Goal: Find specific page/section: Find specific page/section

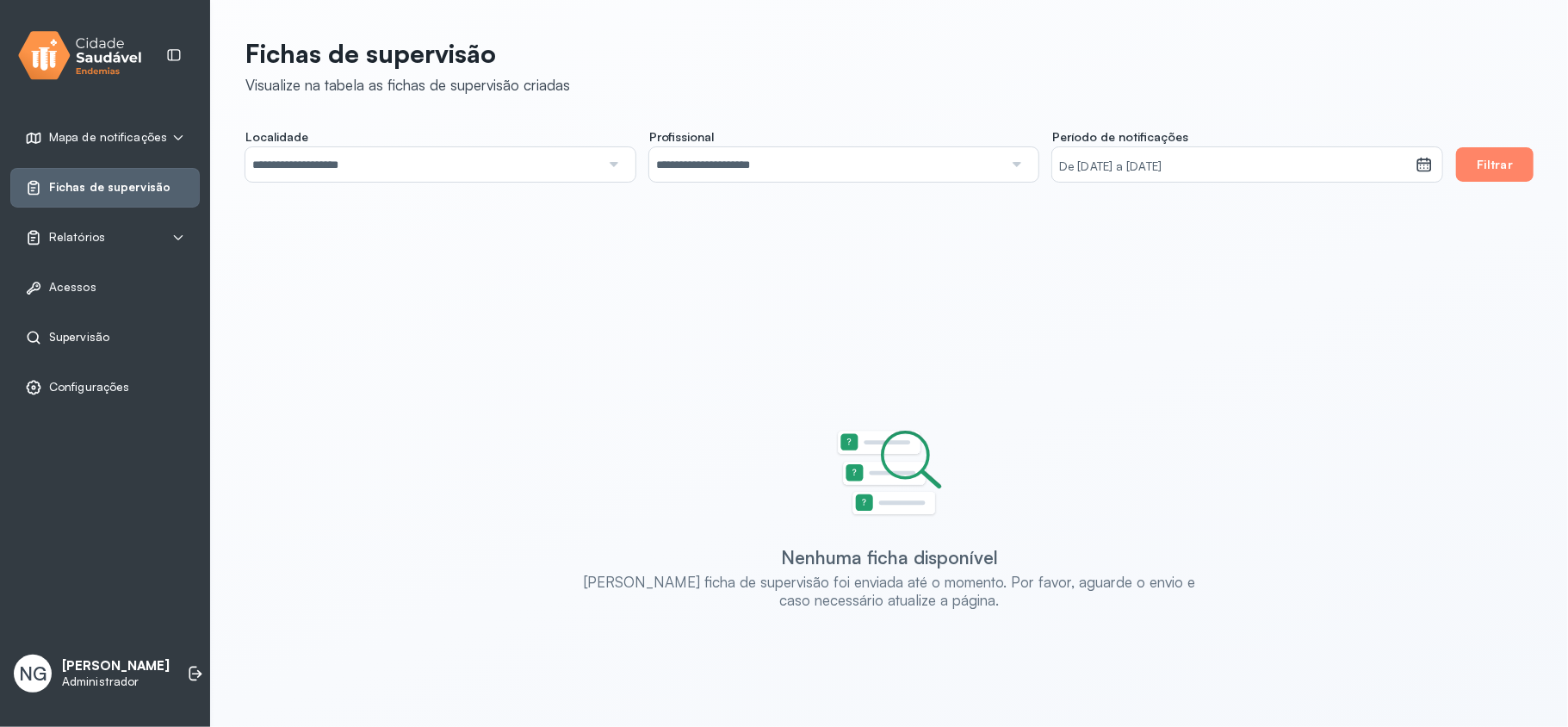
click at [77, 337] on span "Supervisão" at bounding box center [79, 337] width 61 height 14
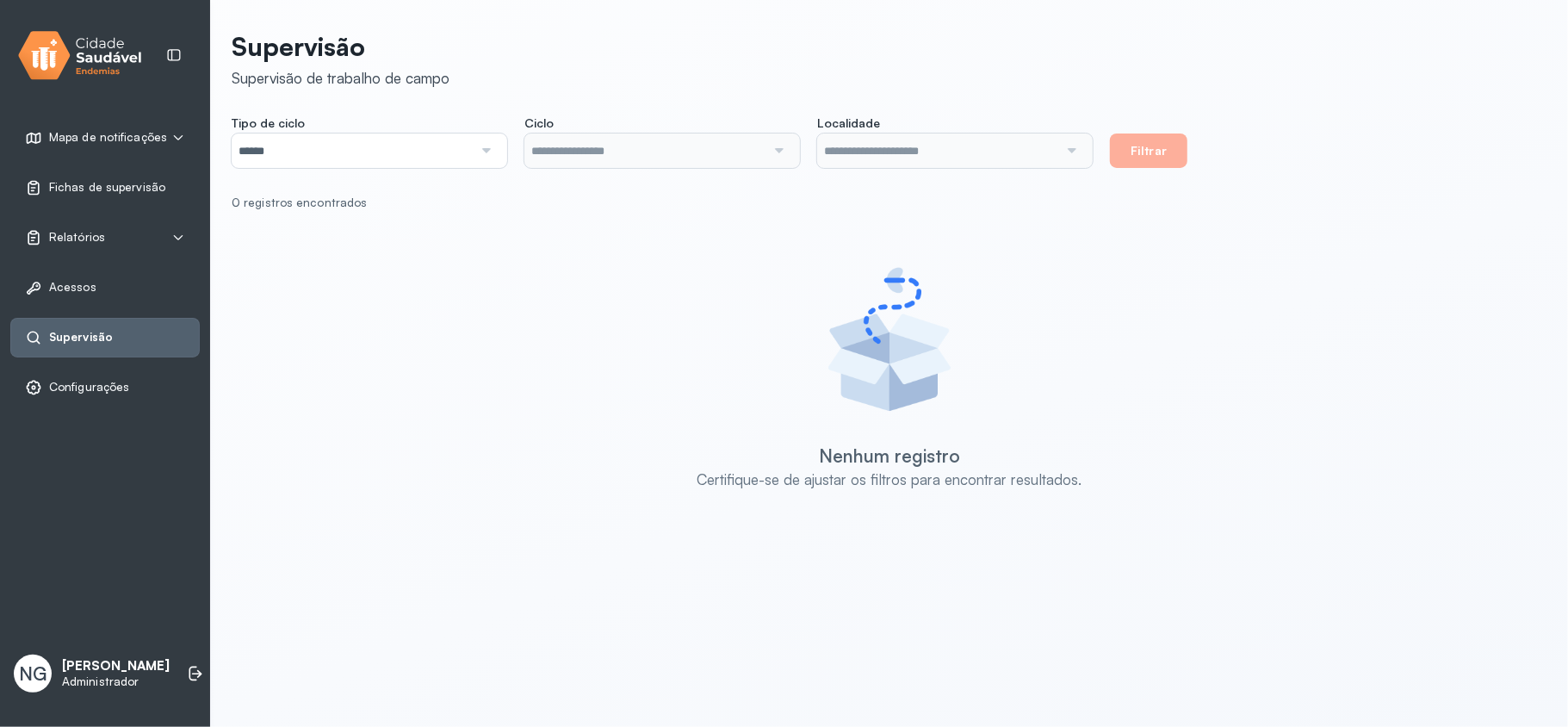
type input "**********"
click at [349, 142] on input "******" at bounding box center [352, 150] width 241 height 35
click at [770, 142] on div at bounding box center [777, 150] width 24 height 35
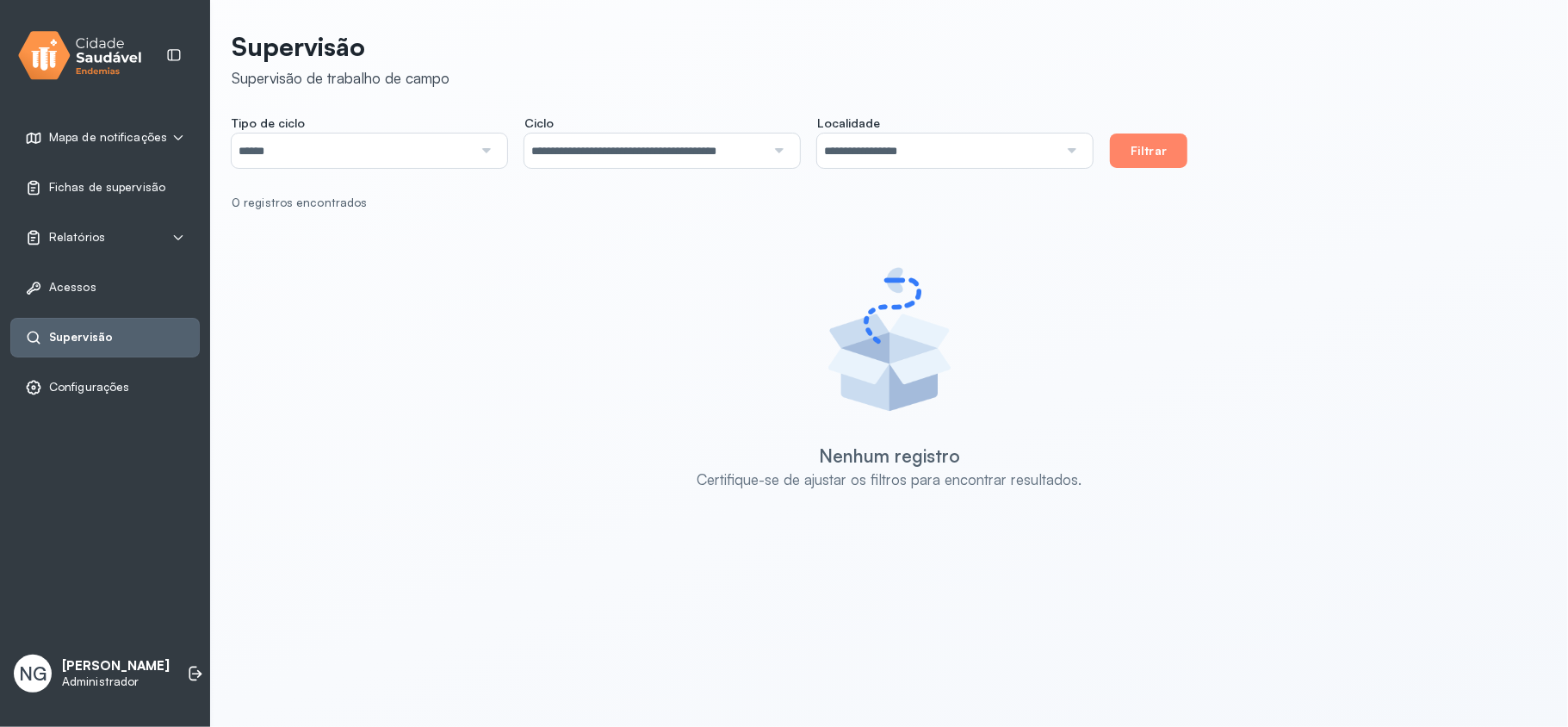
click at [656, 243] on div "**********" at bounding box center [889, 293] width 1316 height 546
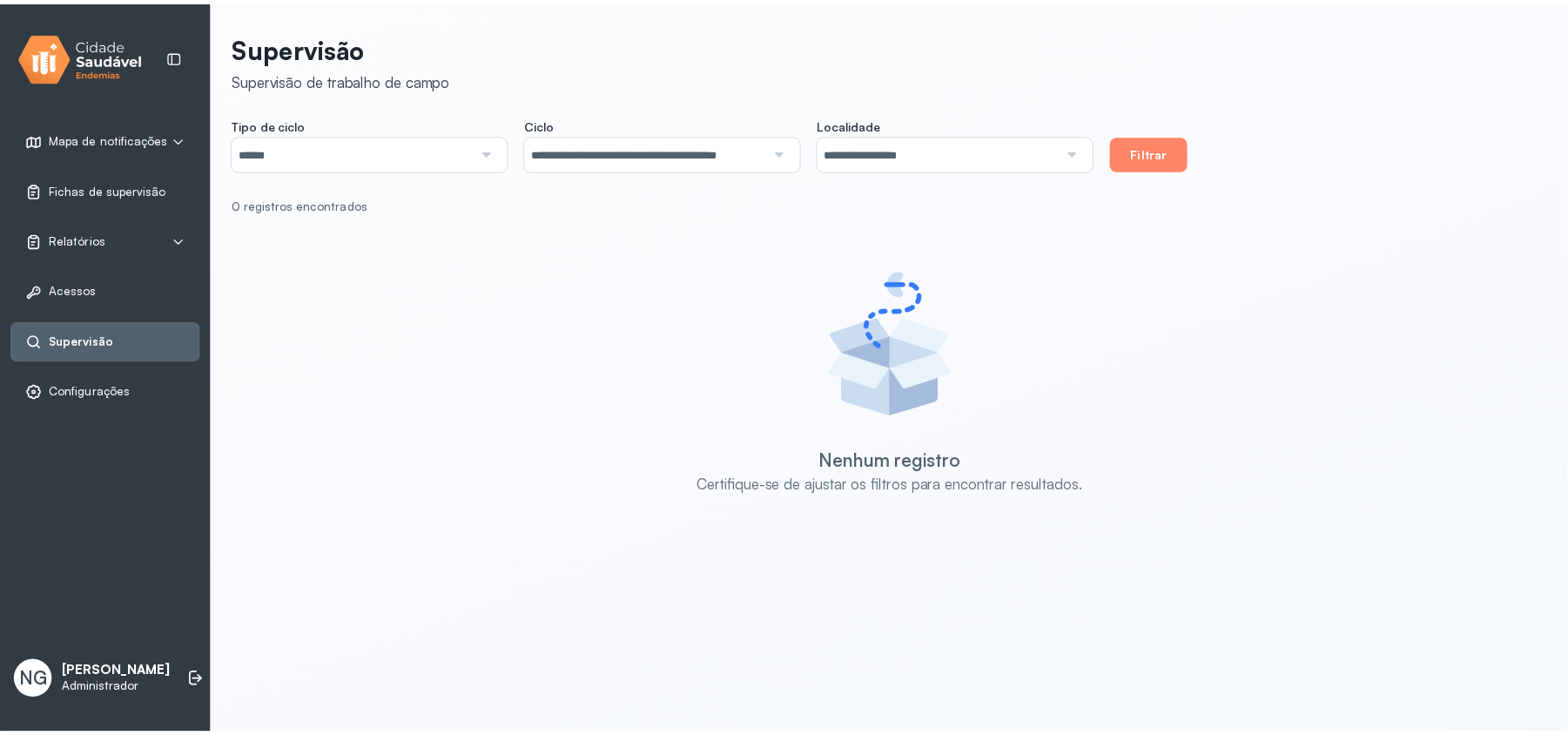
scroll to position [0, 0]
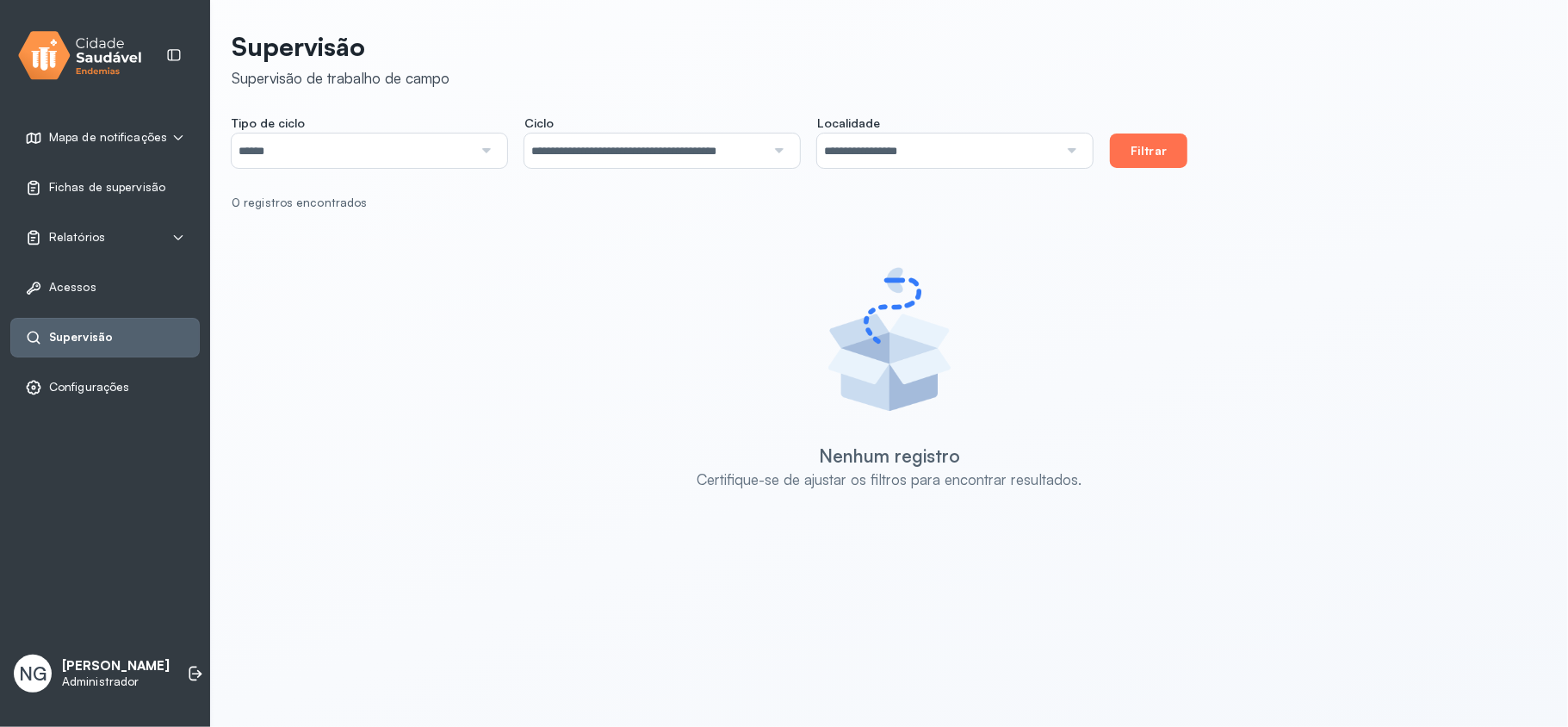
click at [1176, 157] on button "Filtrar" at bounding box center [1149, 150] width 77 height 35
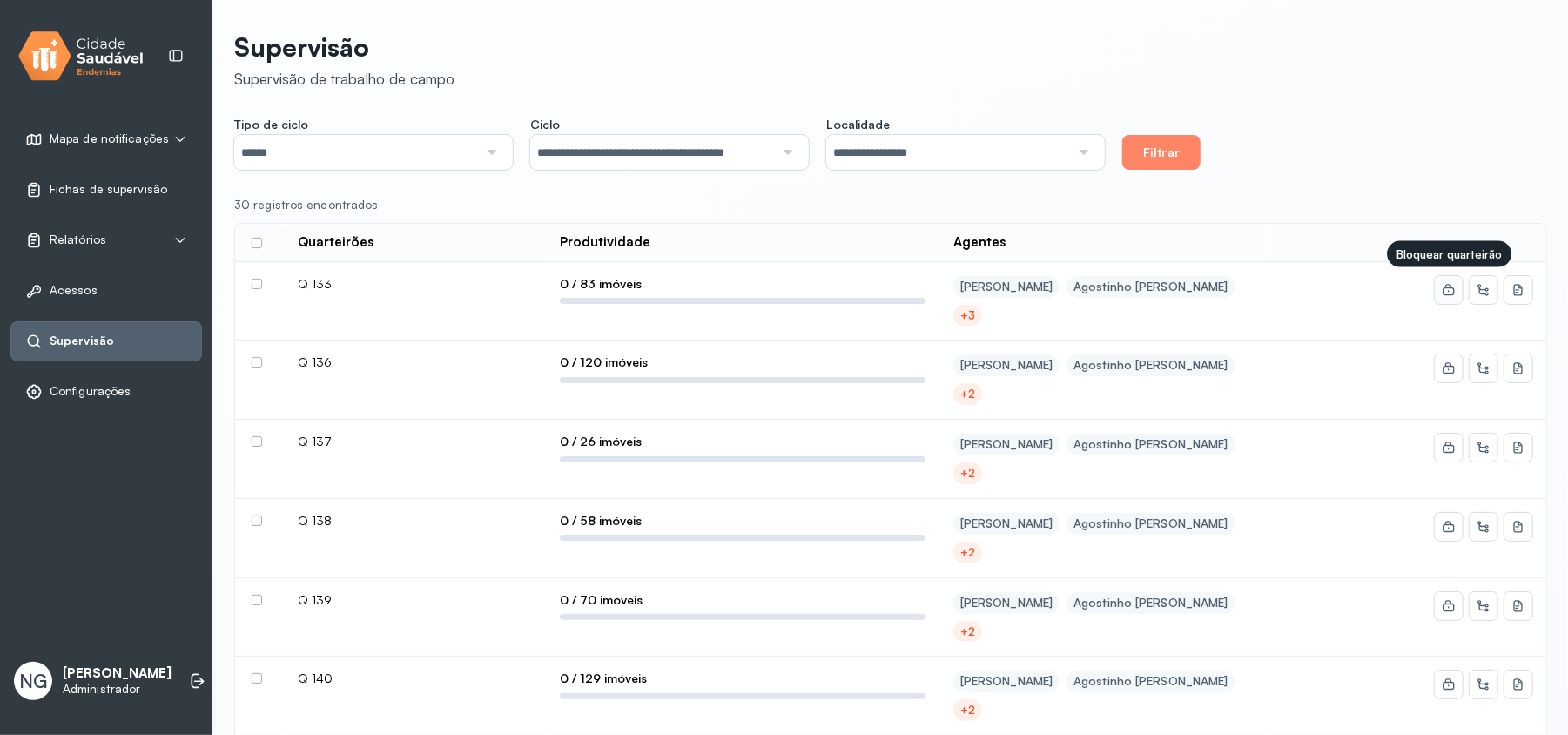
click at [1189, 290] on icon at bounding box center [1449, 291] width 12 height 8
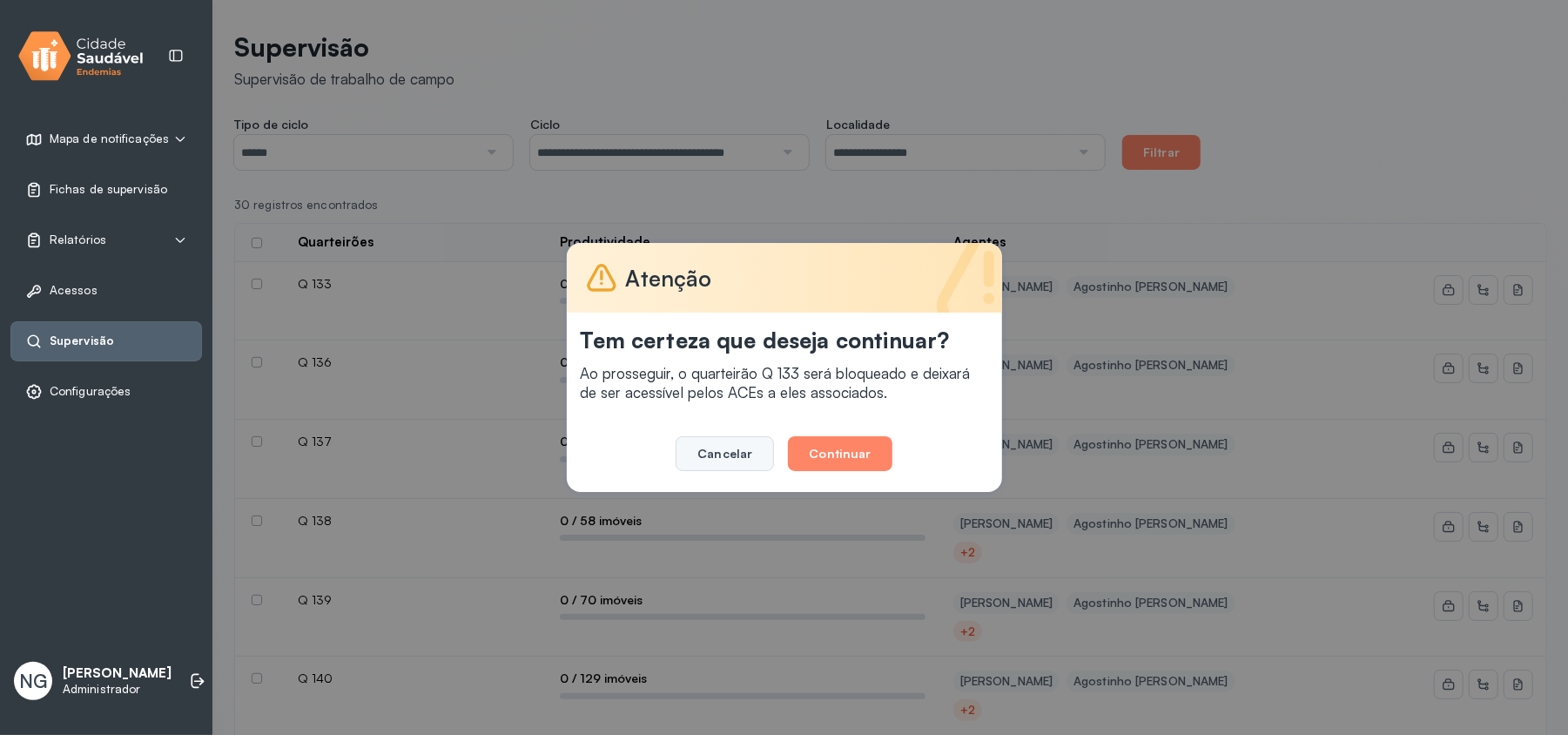
click at [702, 450] on button "Cancelar" at bounding box center [724, 454] width 98 height 35
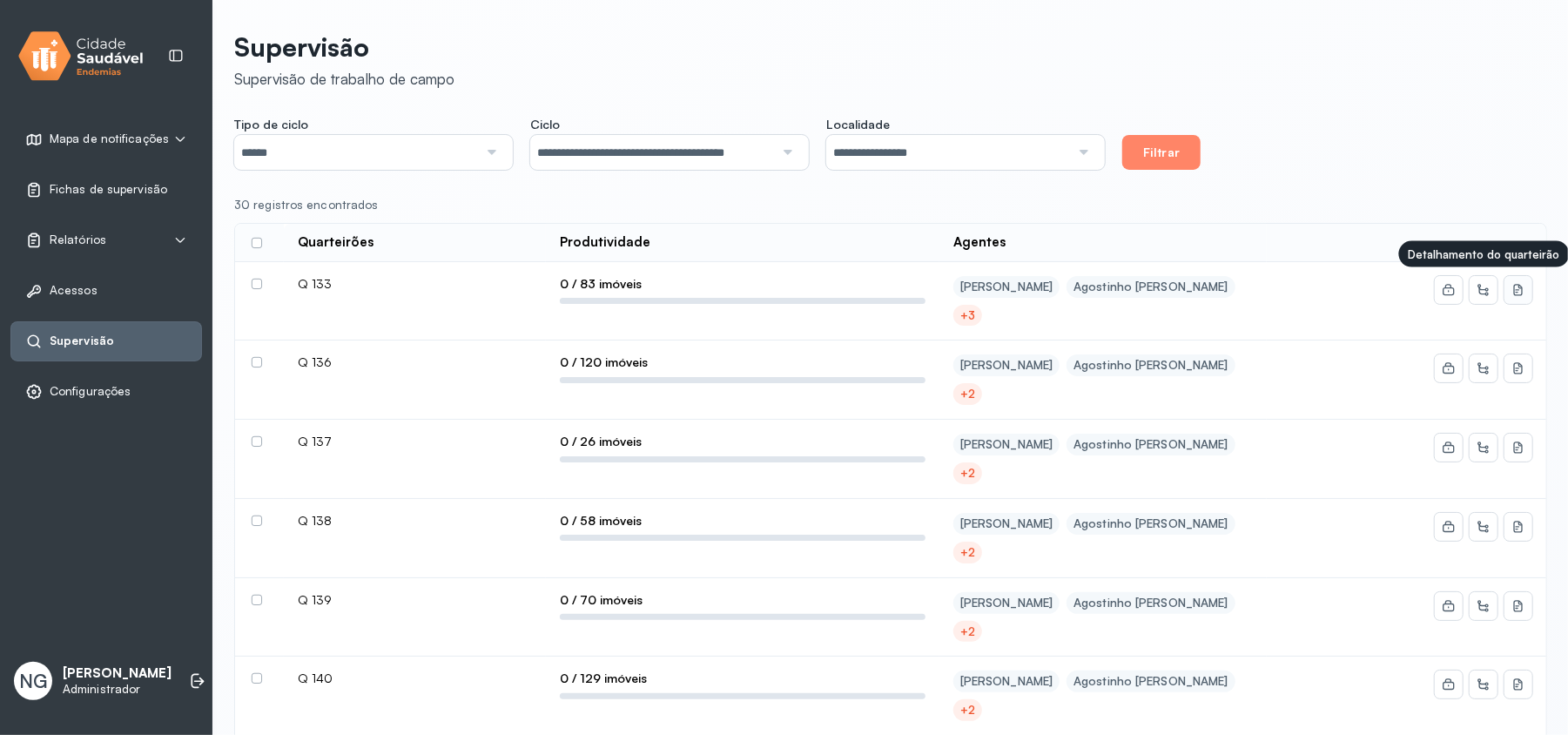
click at [1189, 290] on icon at bounding box center [1518, 290] width 14 height 14
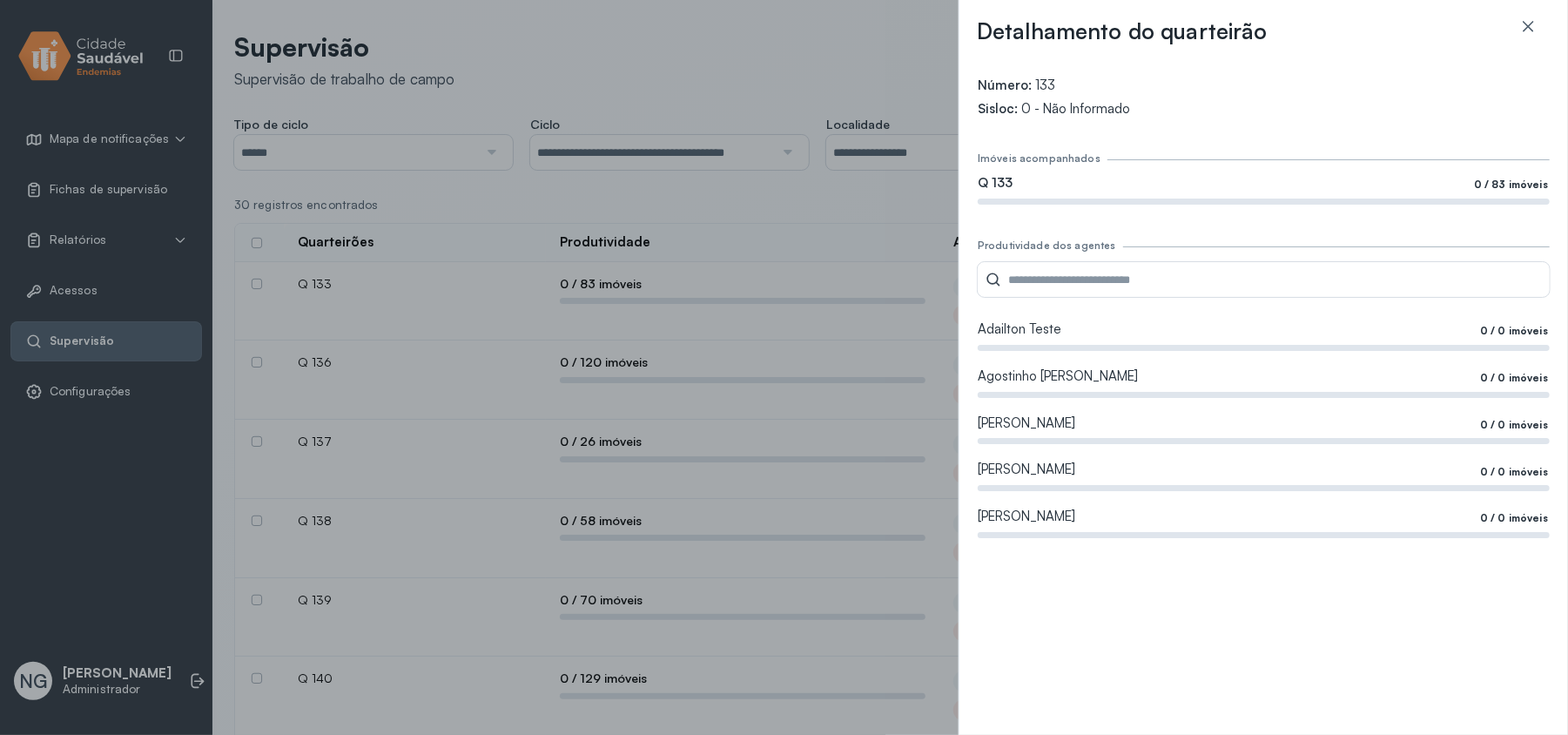
drag, startPoint x: 863, startPoint y: 78, endPoint x: 892, endPoint y: 119, distance: 50.2
click at [864, 77] on div "Detalhamento do quarteirão Número: 133 Sisloc: 0 - Não Informado Imóveis acompa…" at bounding box center [784, 368] width 1568 height 735
click at [1189, 25] on icon at bounding box center [1528, 26] width 18 height 18
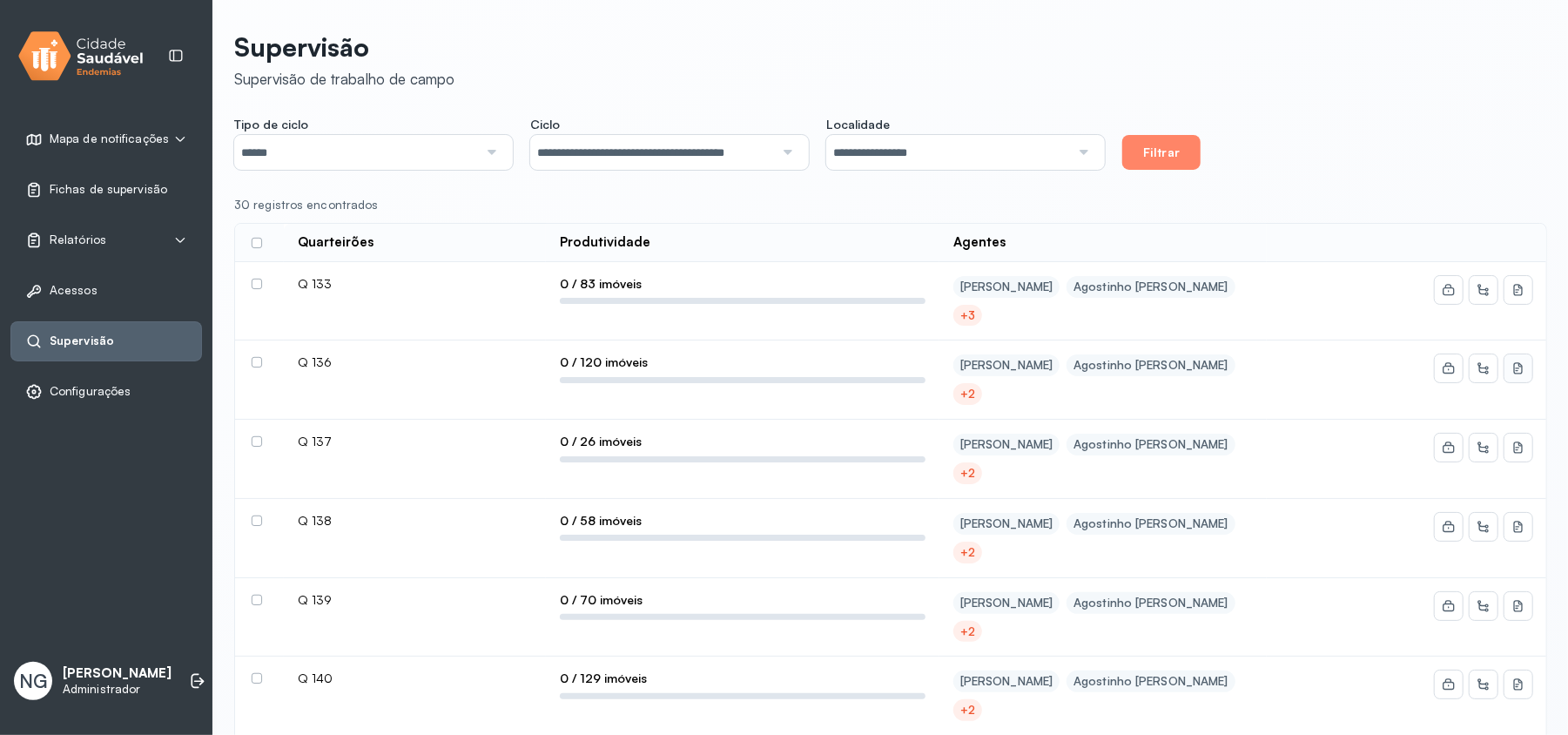
click at [1189, 366] on icon at bounding box center [1518, 368] width 14 height 14
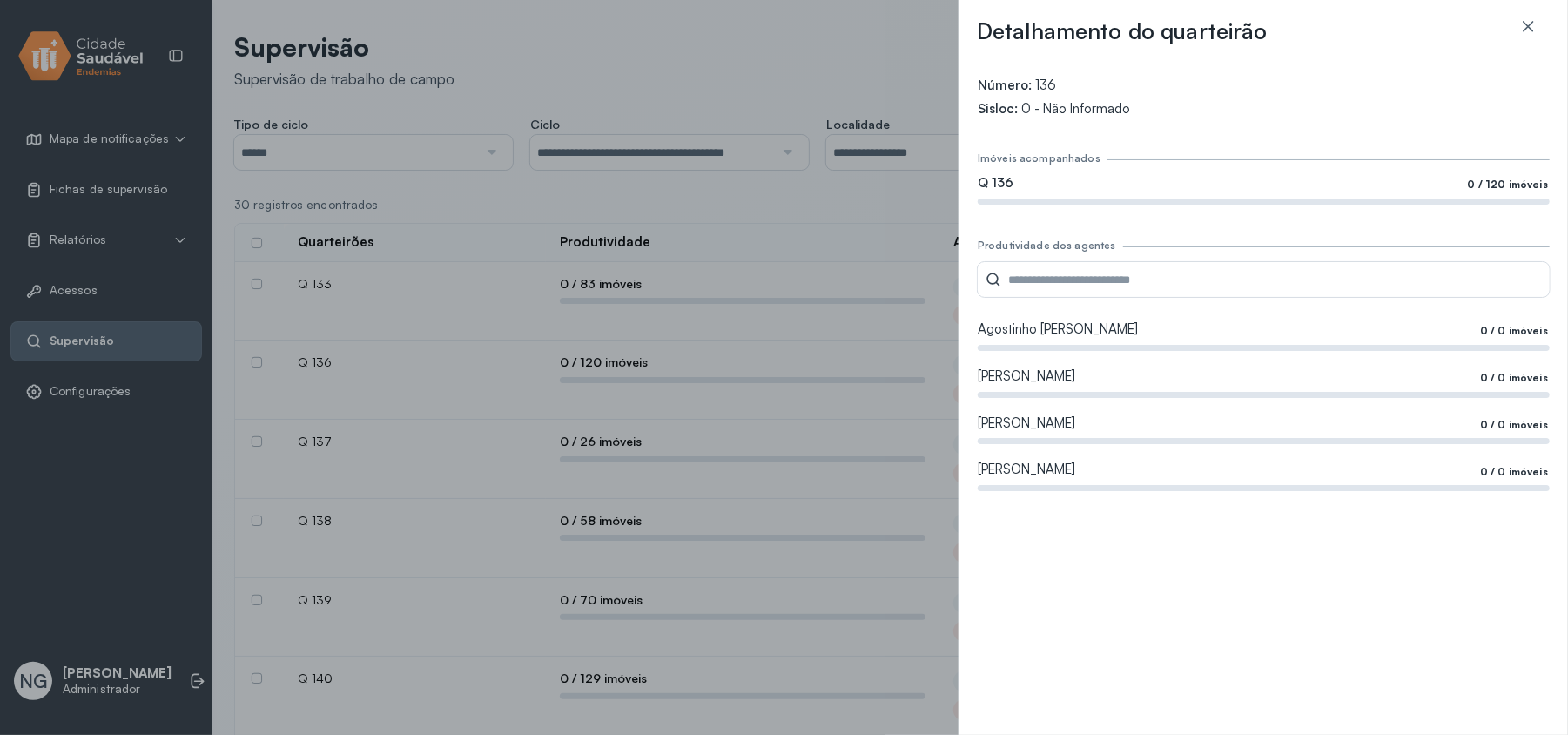
click at [684, 71] on div "Detalhamento do quarteirão Número: 136 Sisloc: 0 - Não Informado Imóveis acompa…" at bounding box center [784, 368] width 1568 height 735
click at [701, 148] on div "Detalhamento do quarteirão Número: 136 Sisloc: 0 - Não Informado Imóveis acompa…" at bounding box center [784, 368] width 1568 height 735
click at [1189, 26] on icon at bounding box center [1528, 26] width 18 height 18
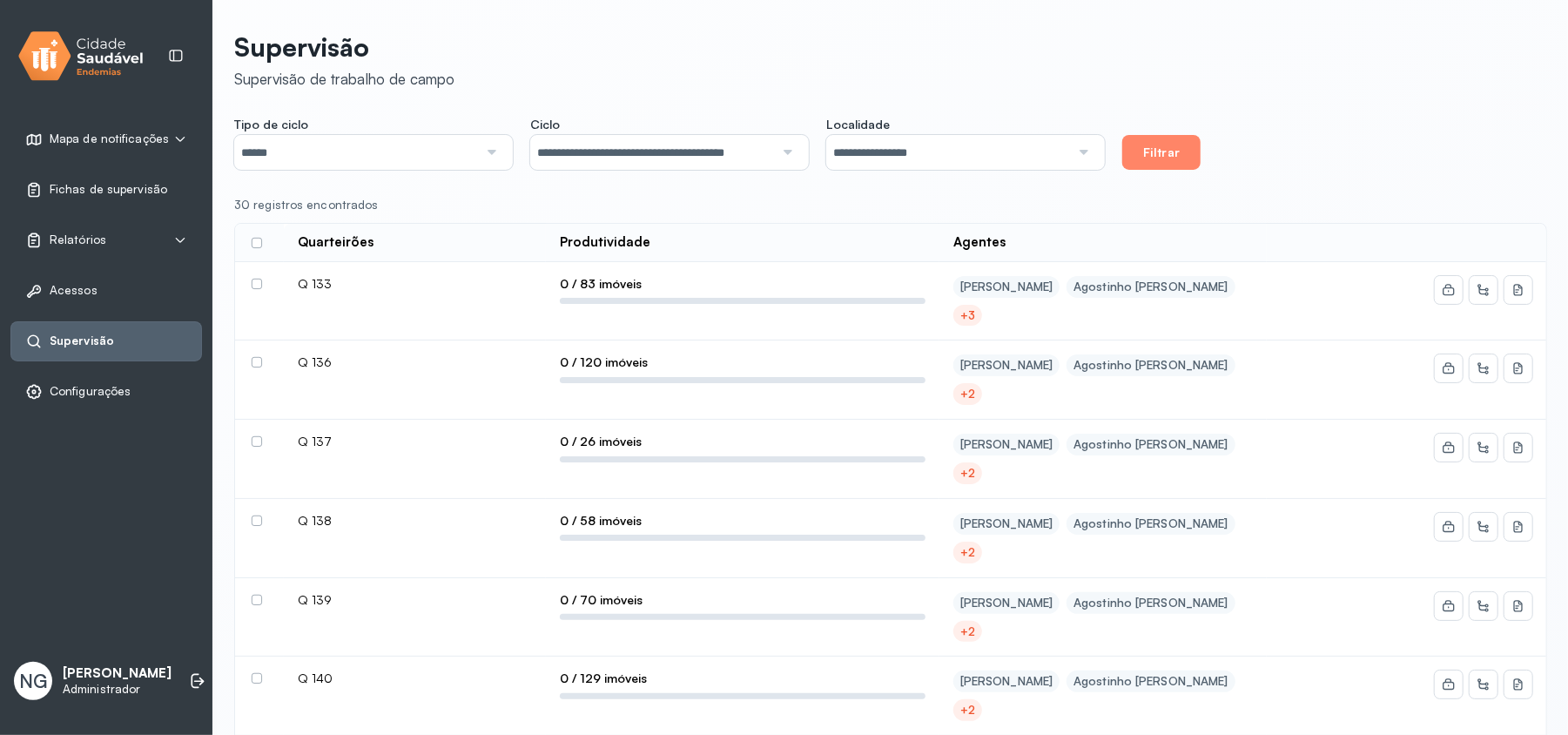
click at [658, 155] on input "**********" at bounding box center [652, 152] width 244 height 35
click at [1189, 135] on button "Filtrar" at bounding box center [1162, 152] width 78 height 35
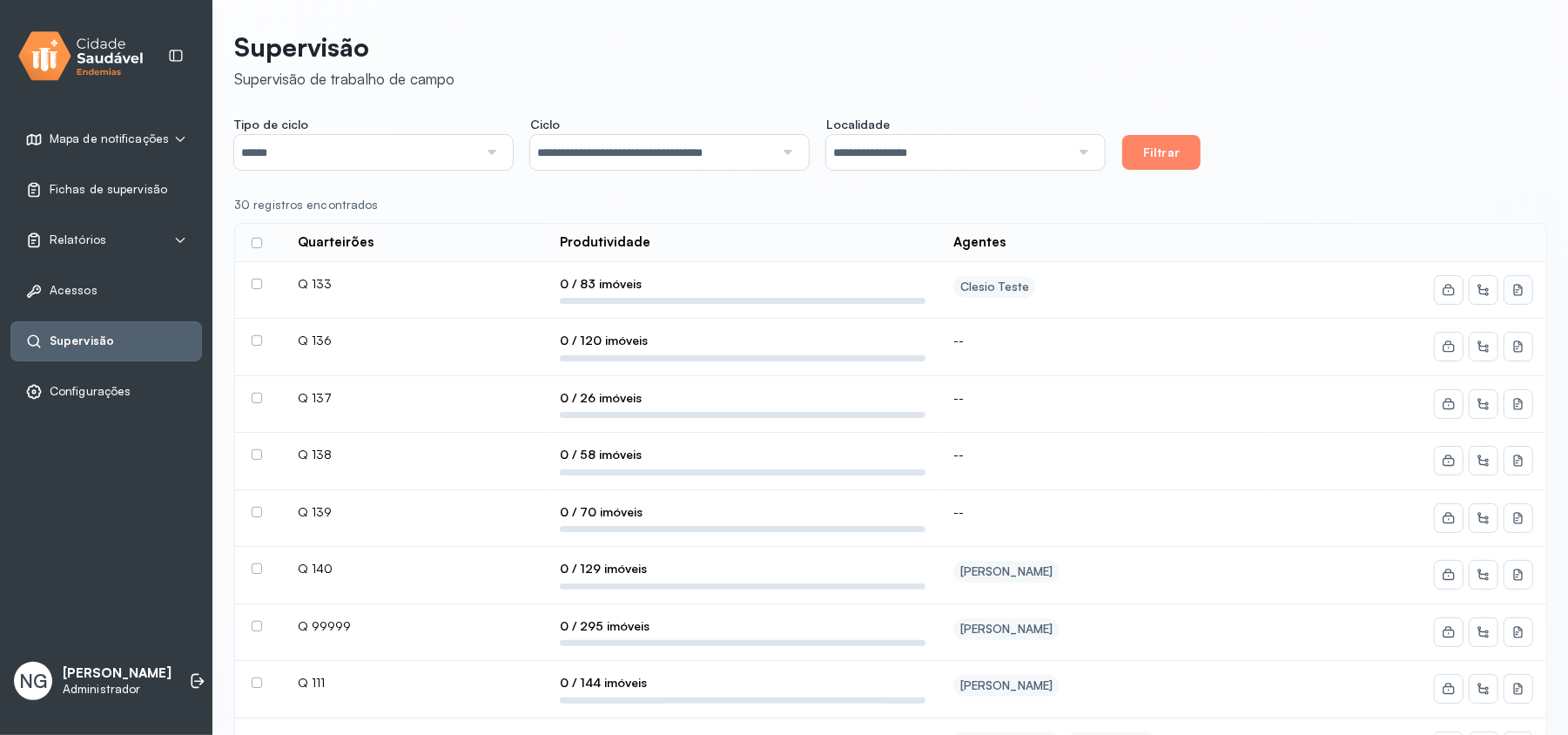
click at [1189, 290] on button at bounding box center [1518, 290] width 28 height 28
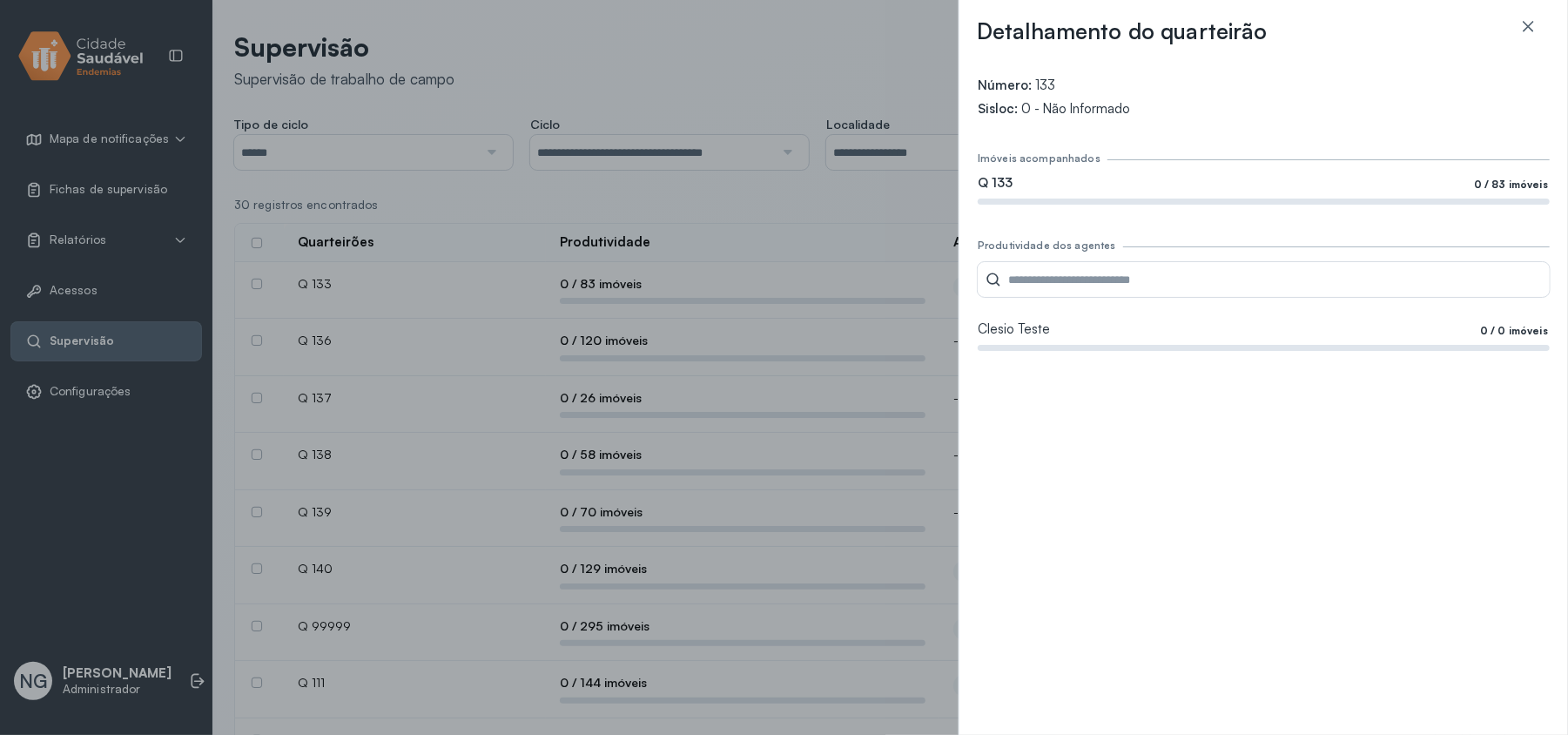
click at [888, 78] on div "Detalhamento do quarteirão Número: 133 Sisloc: 0 - Não Informado Imóveis acompa…" at bounding box center [784, 368] width 1568 height 735
click at [1189, 22] on icon at bounding box center [1528, 26] width 18 height 18
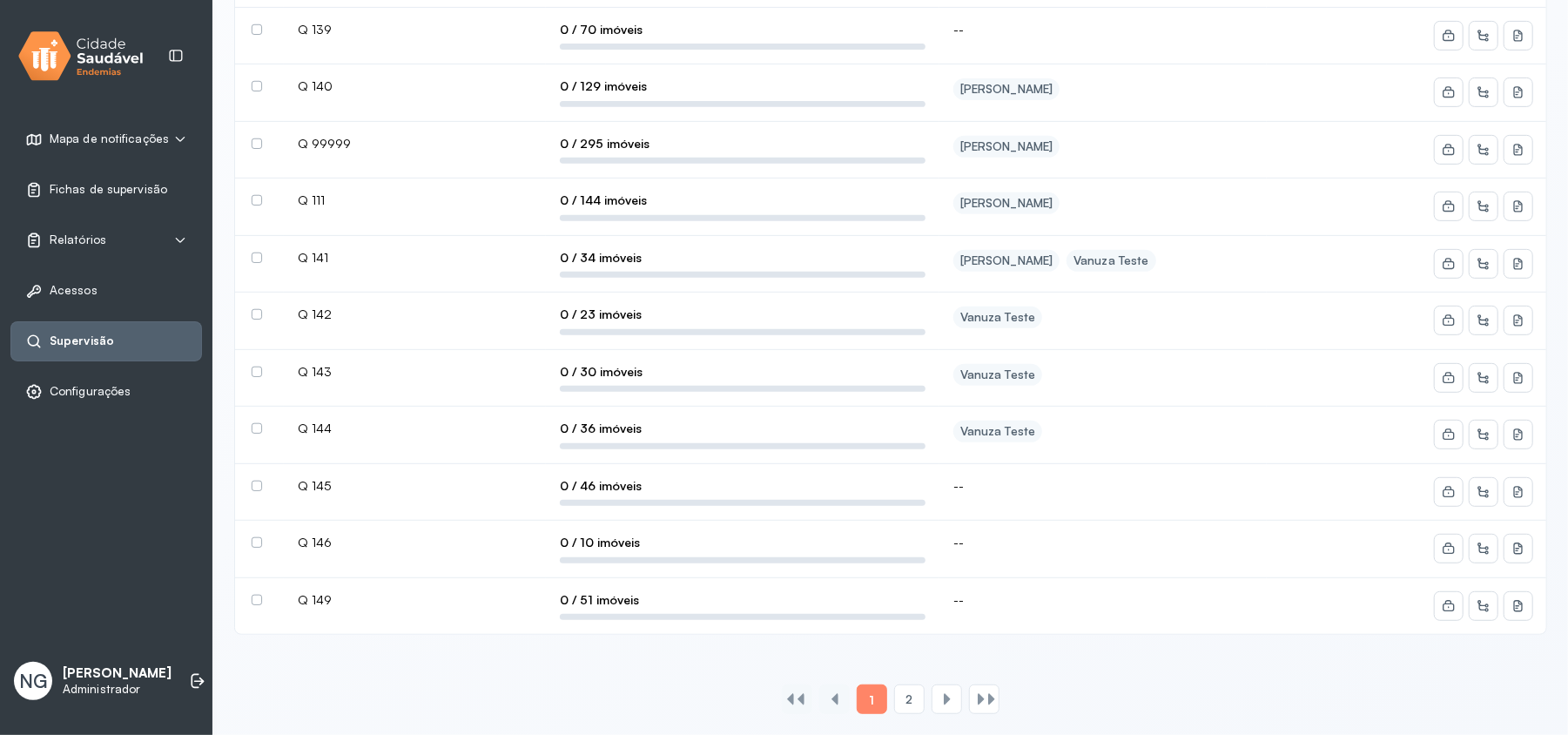
scroll to position [487, 0]
click at [917, 521] on div "2" at bounding box center [909, 699] width 30 height 29
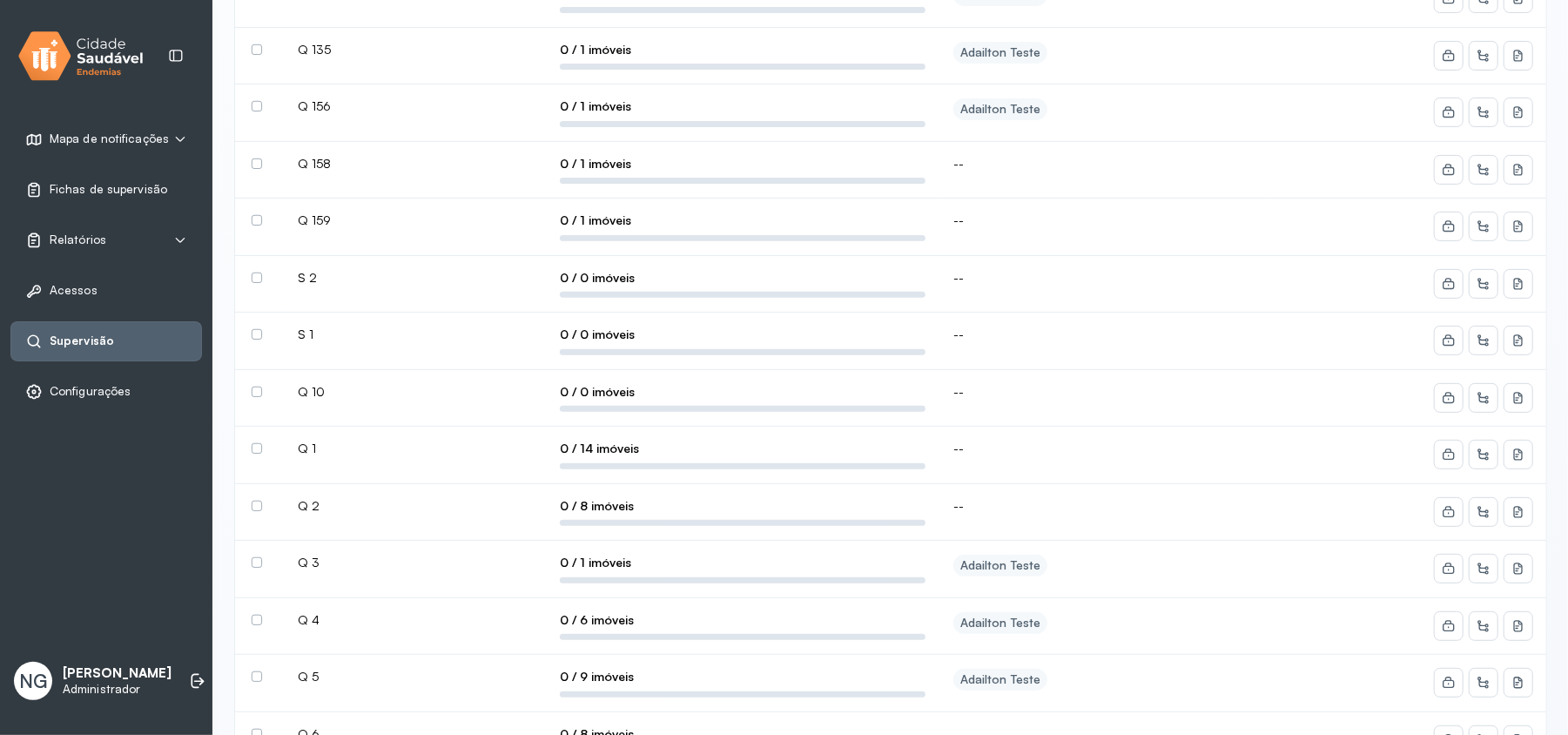
scroll to position [0, 0]
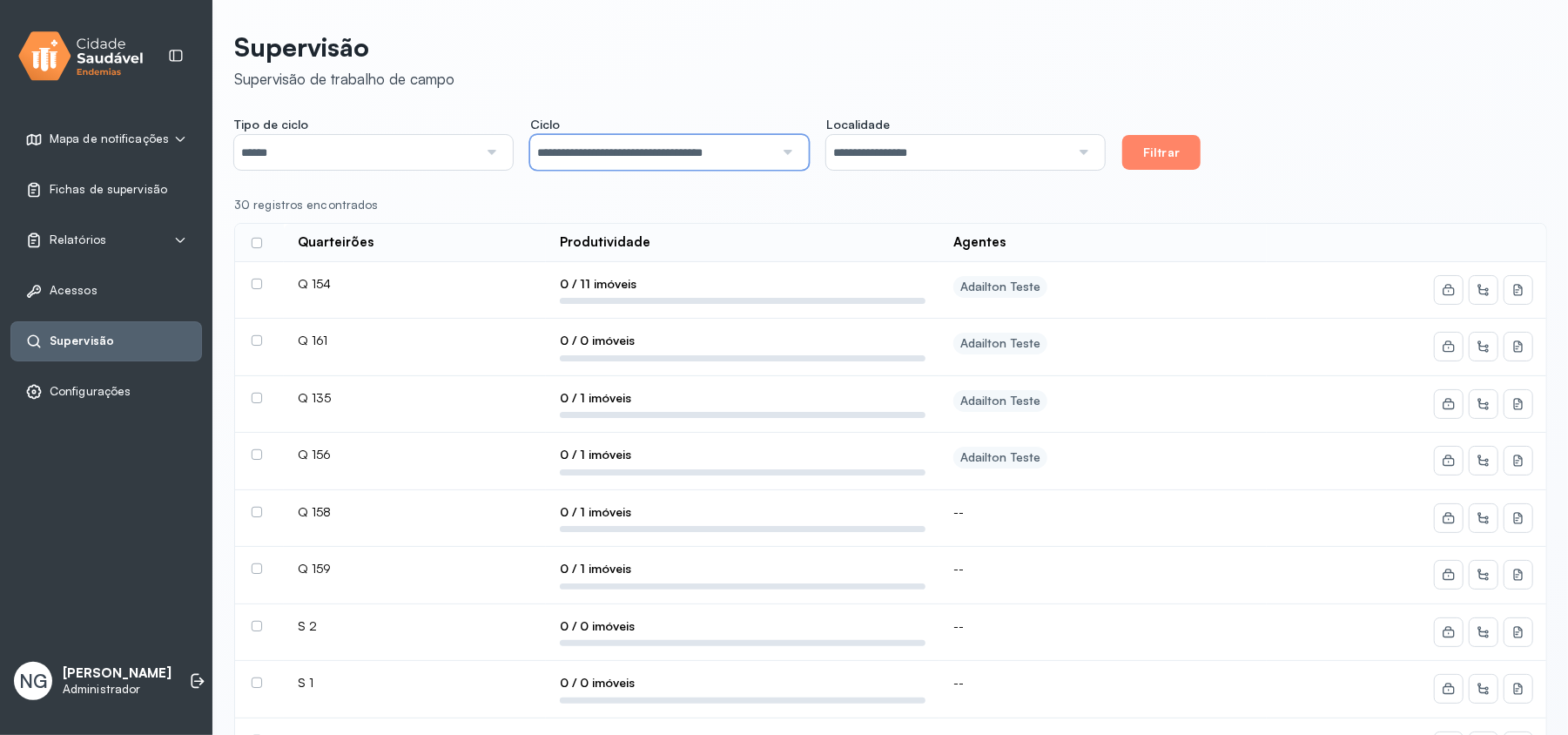
click at [673, 146] on input "**********" at bounding box center [652, 152] width 244 height 35
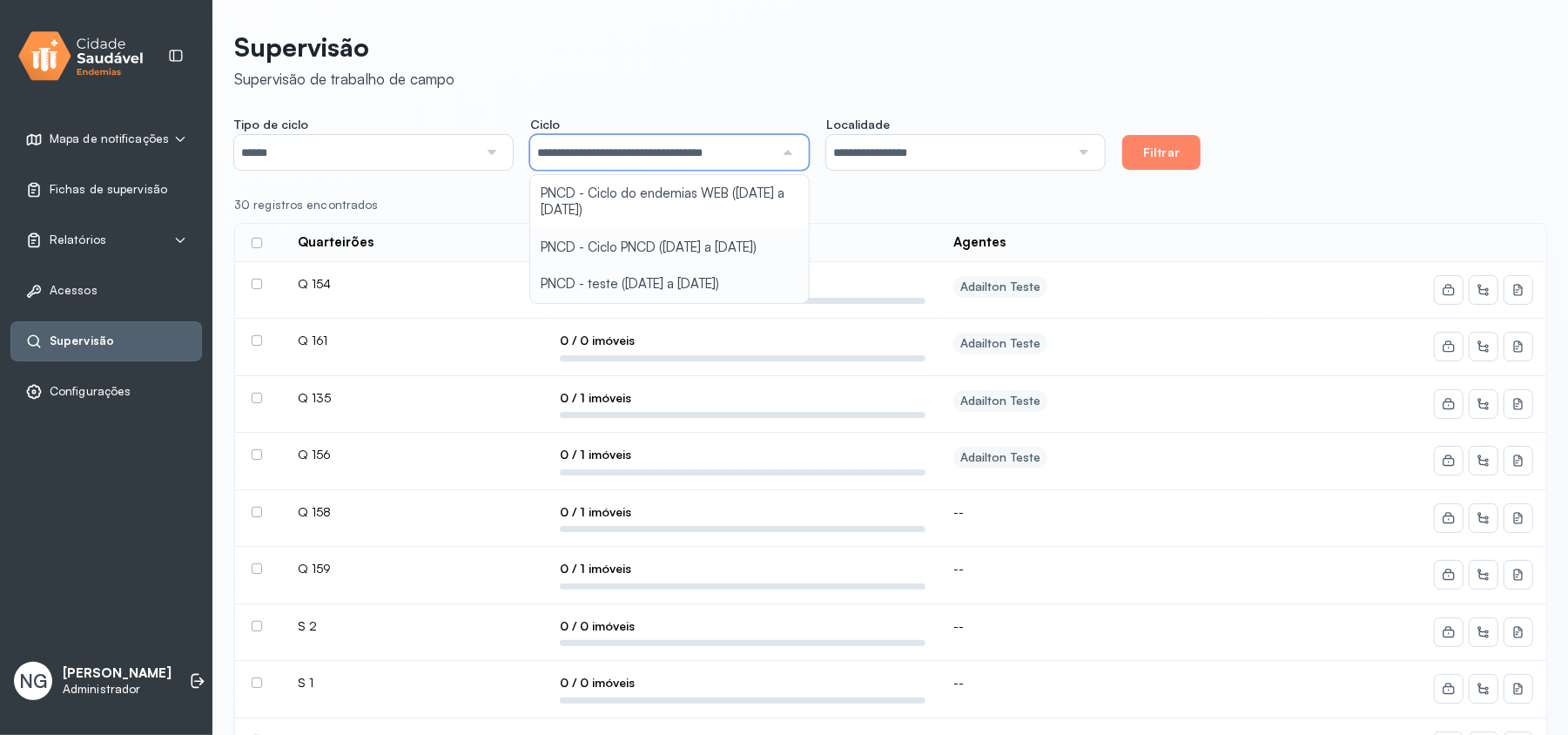
type input "**********"
click at [644, 239] on div "**********" at bounding box center [890, 597] width 1313 height 1153
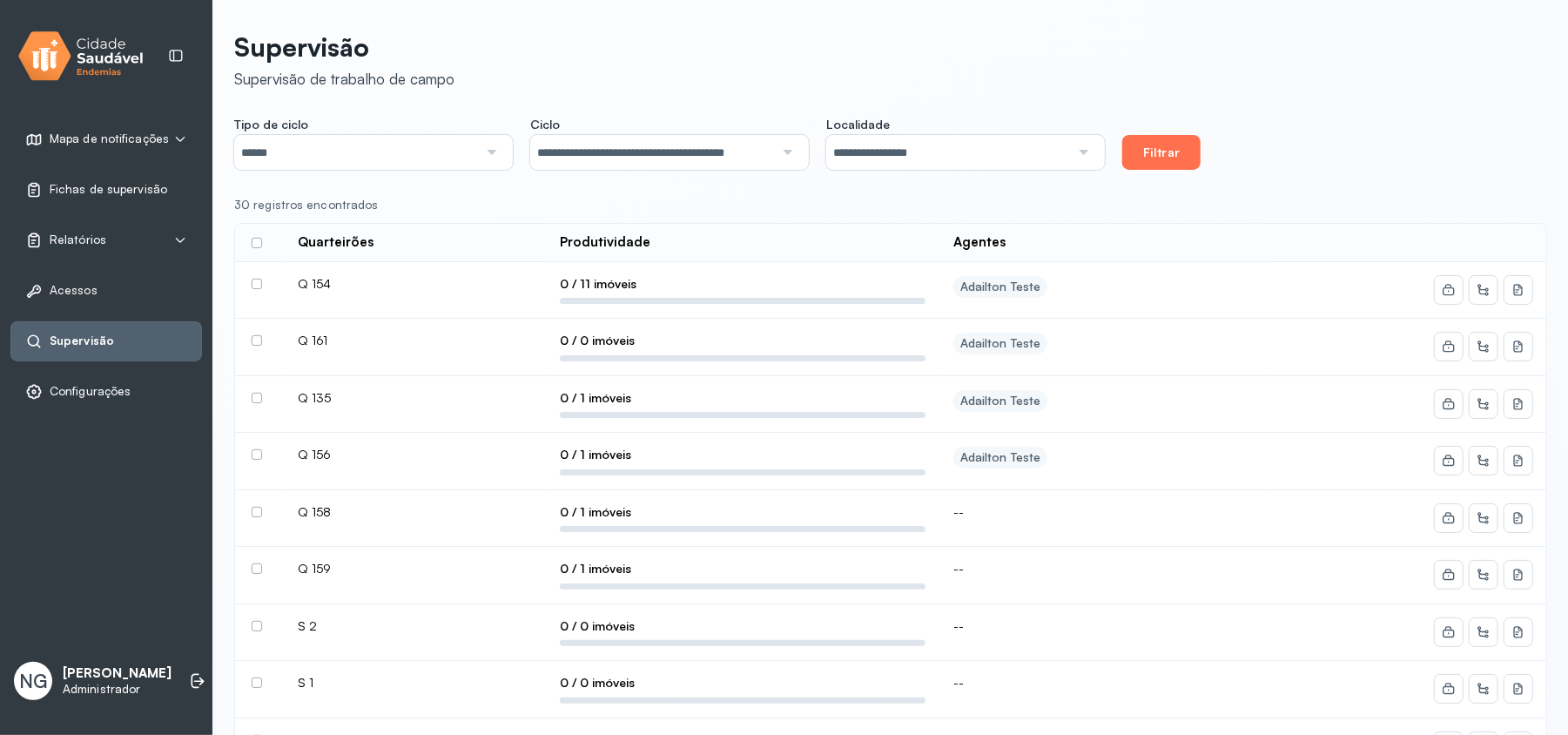
click at [1181, 162] on button "Filtrar" at bounding box center [1162, 152] width 78 height 35
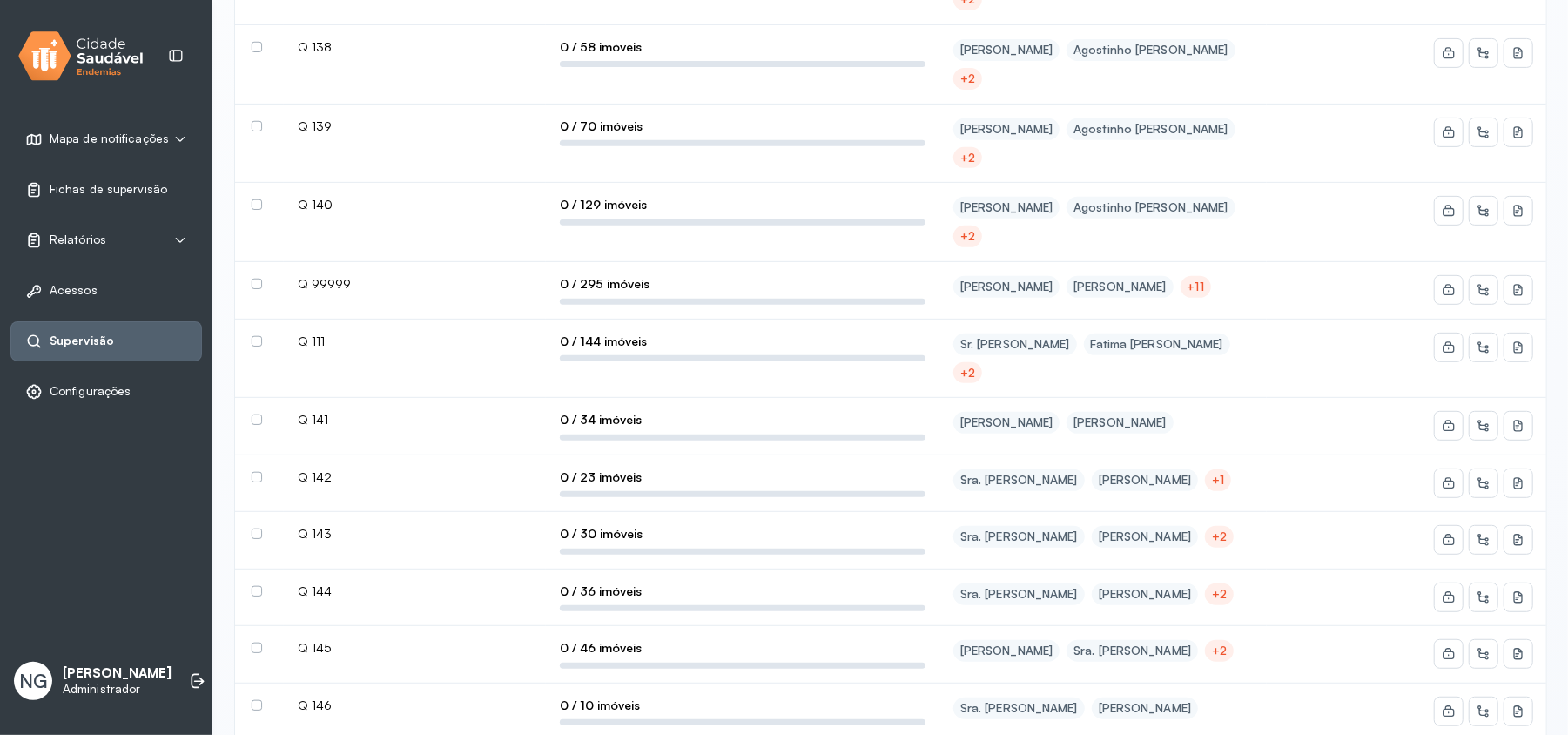
scroll to position [464, 0]
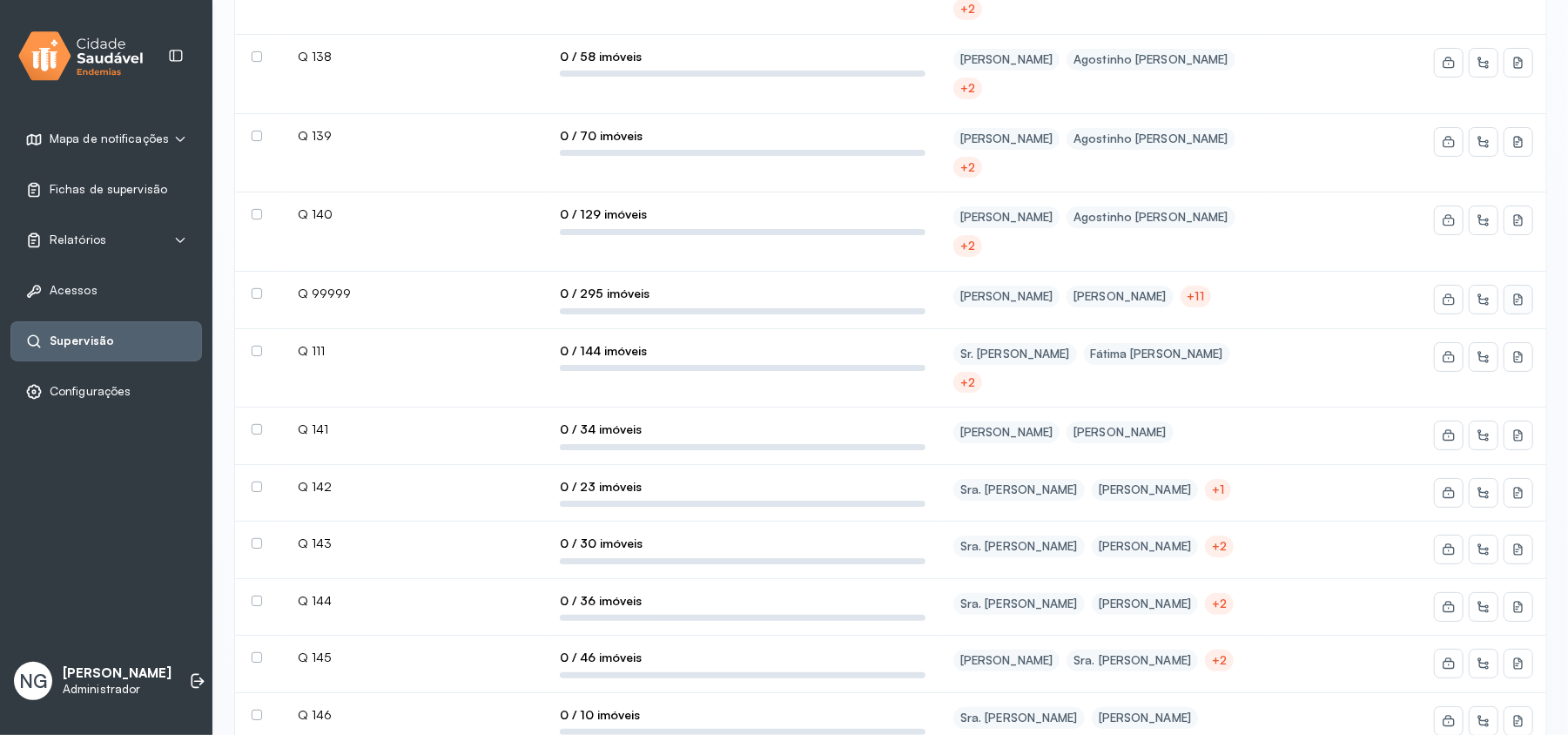
click at [1189, 303] on icon at bounding box center [1518, 299] width 14 height 14
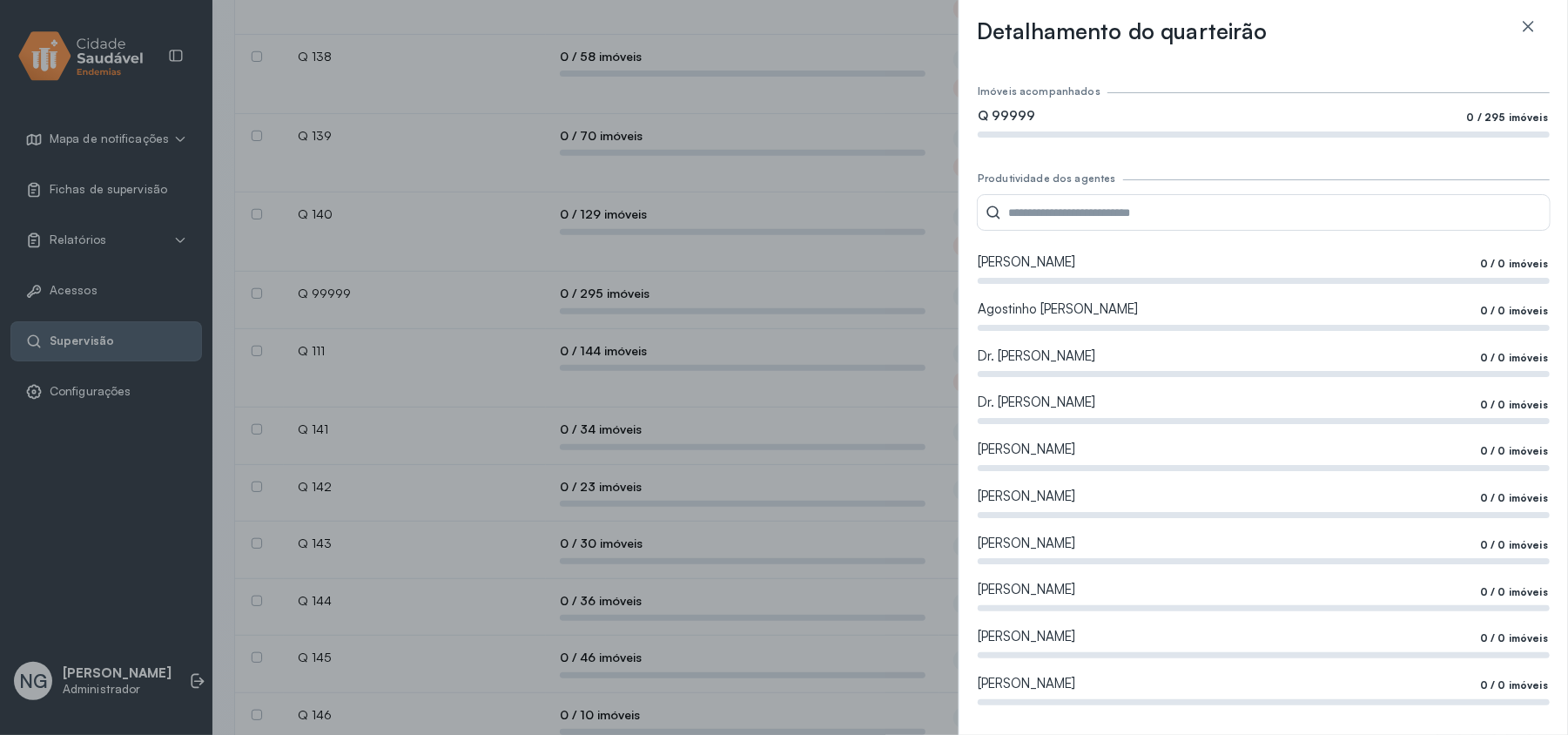
scroll to position [0, 0]
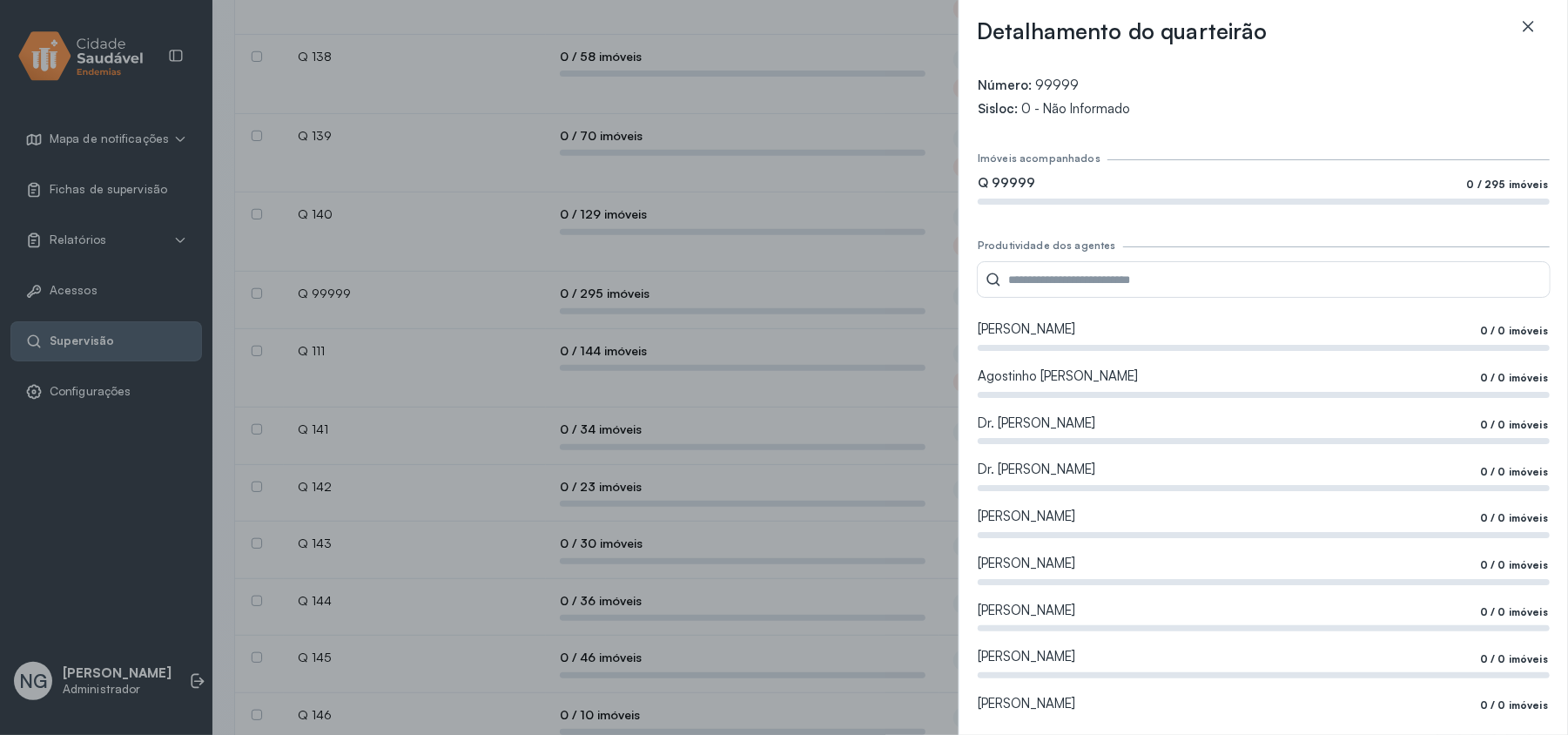
click at [1189, 26] on icon at bounding box center [1528, 26] width 18 height 18
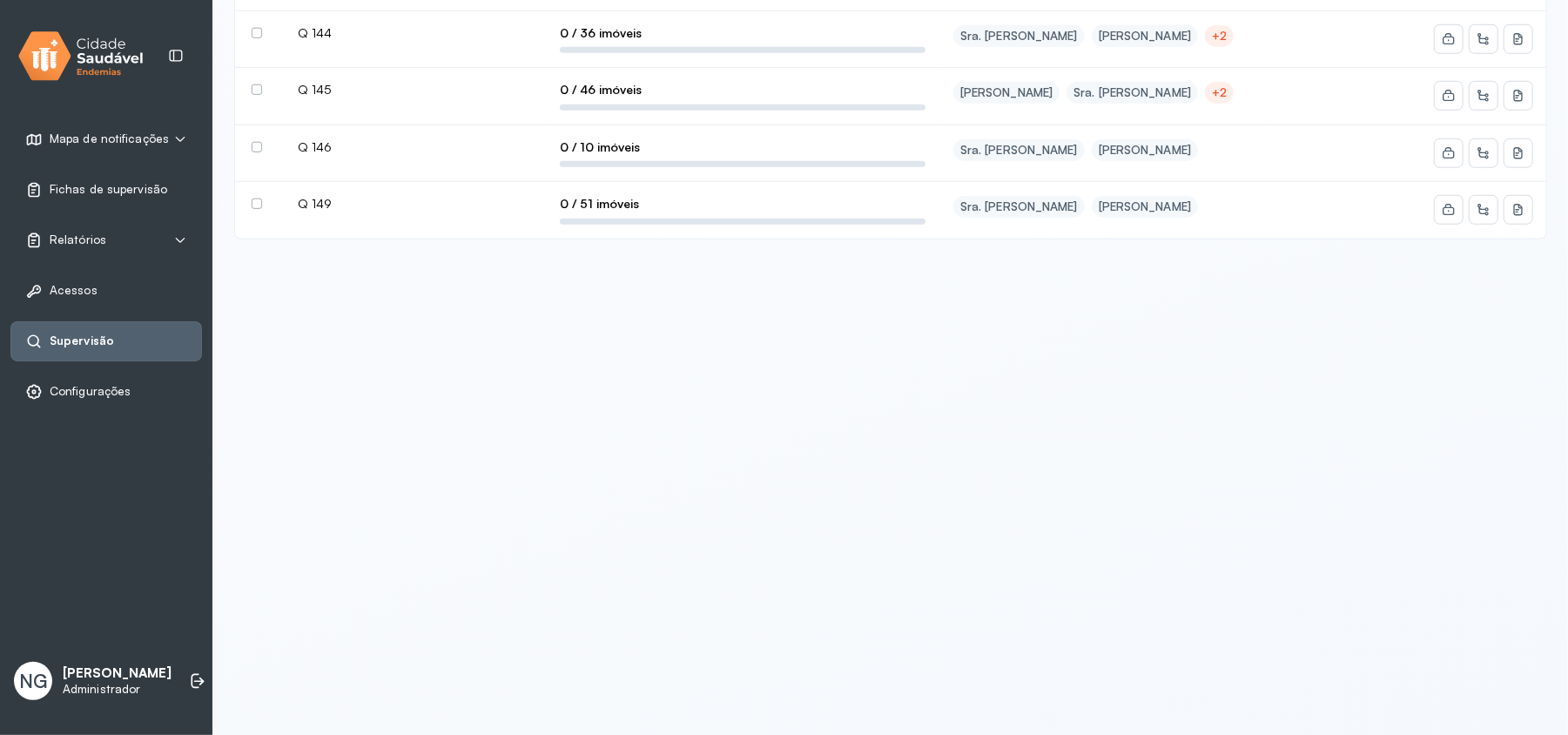
scroll to position [1157, 0]
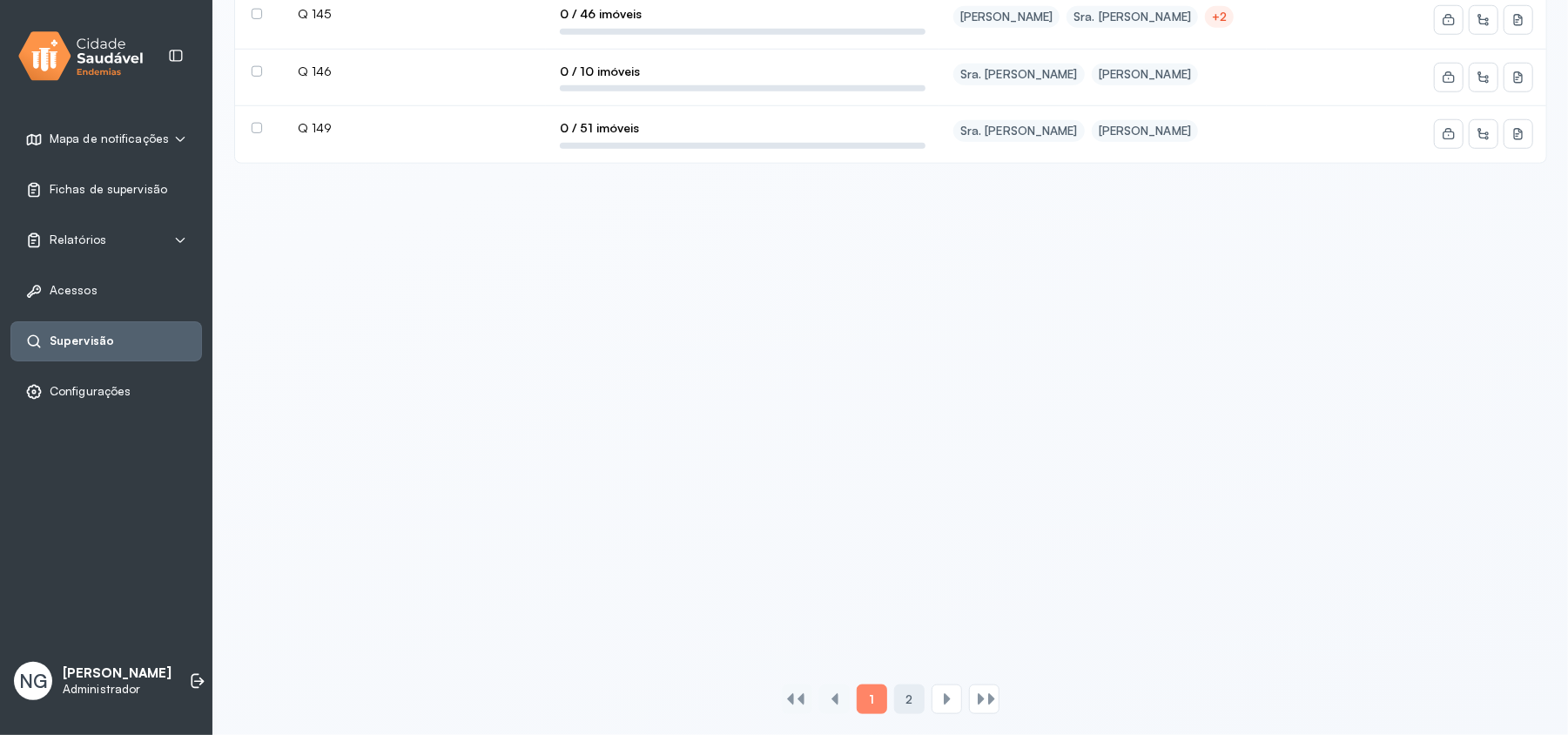
click at [905, 521] on div "2" at bounding box center [909, 699] width 30 height 29
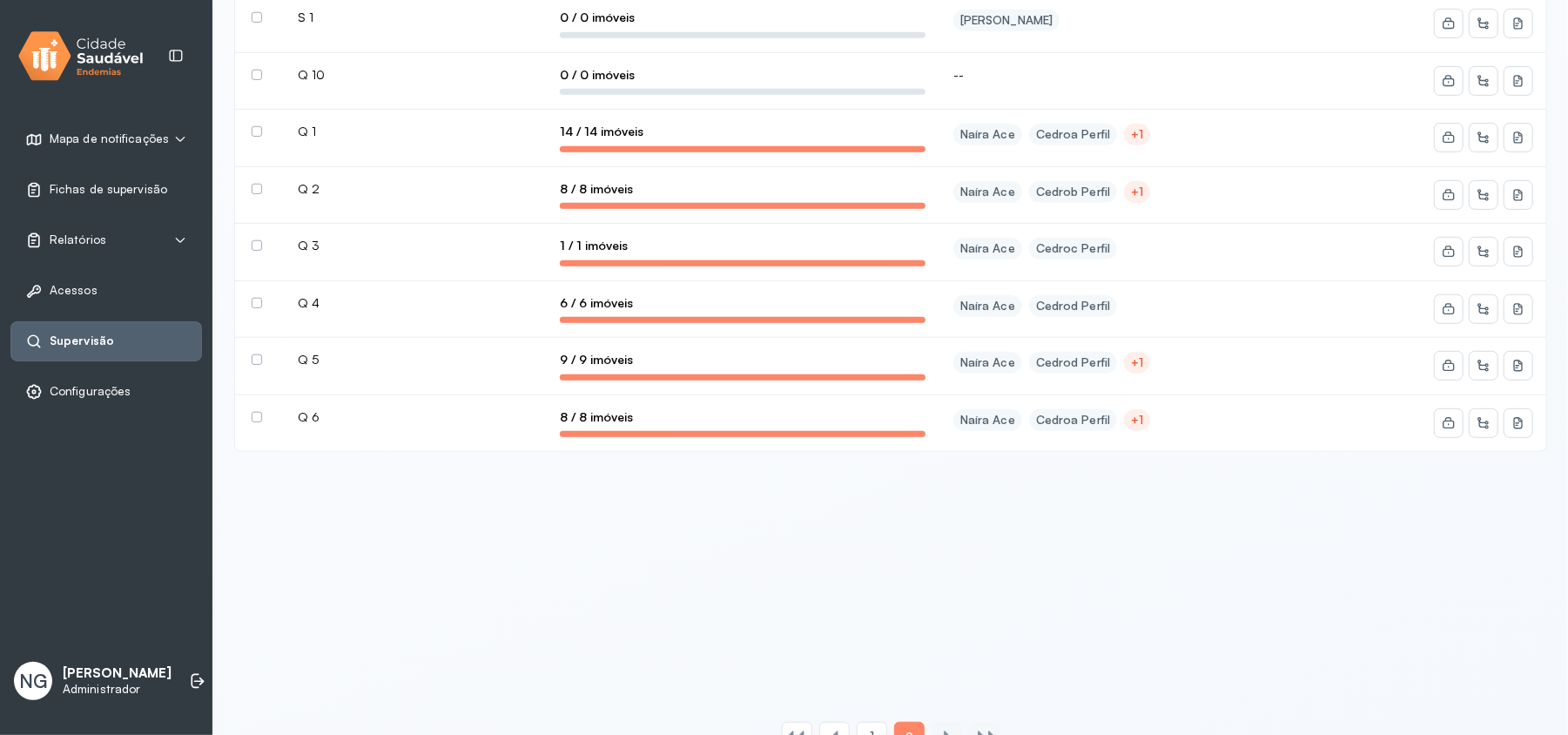
scroll to position [697, 0]
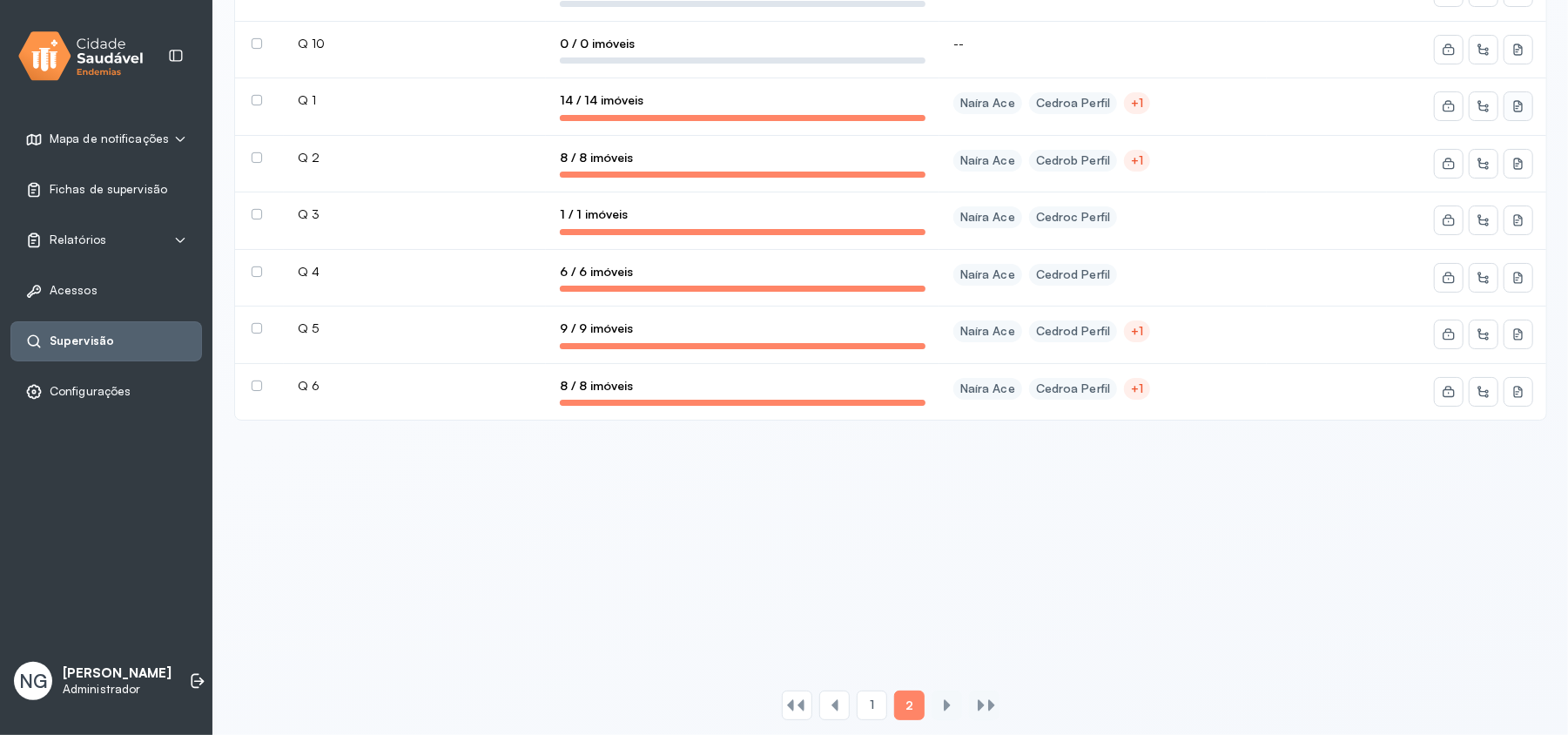
click at [1189, 117] on button at bounding box center [1518, 106] width 28 height 28
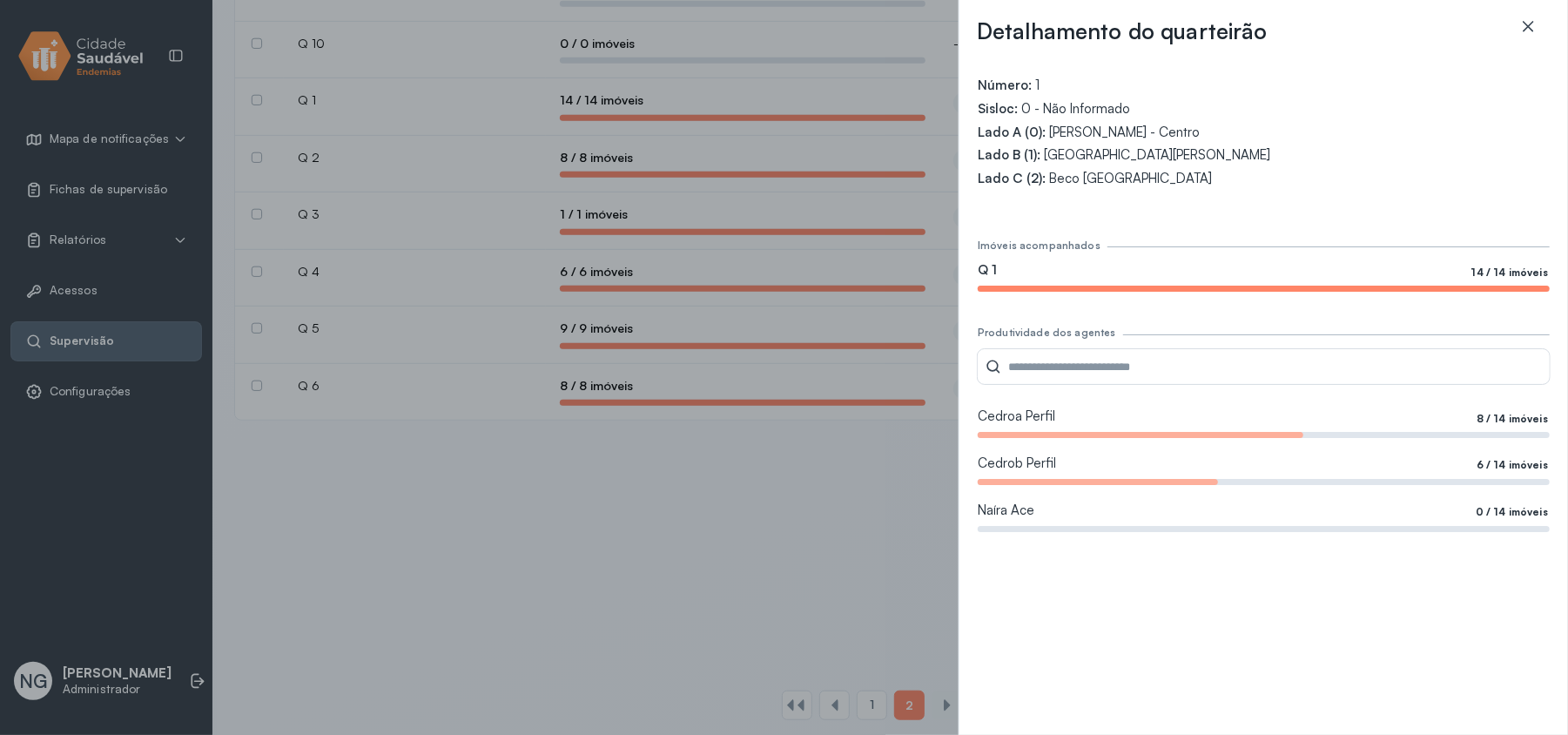
click at [1189, 28] on icon at bounding box center [1528, 26] width 18 height 18
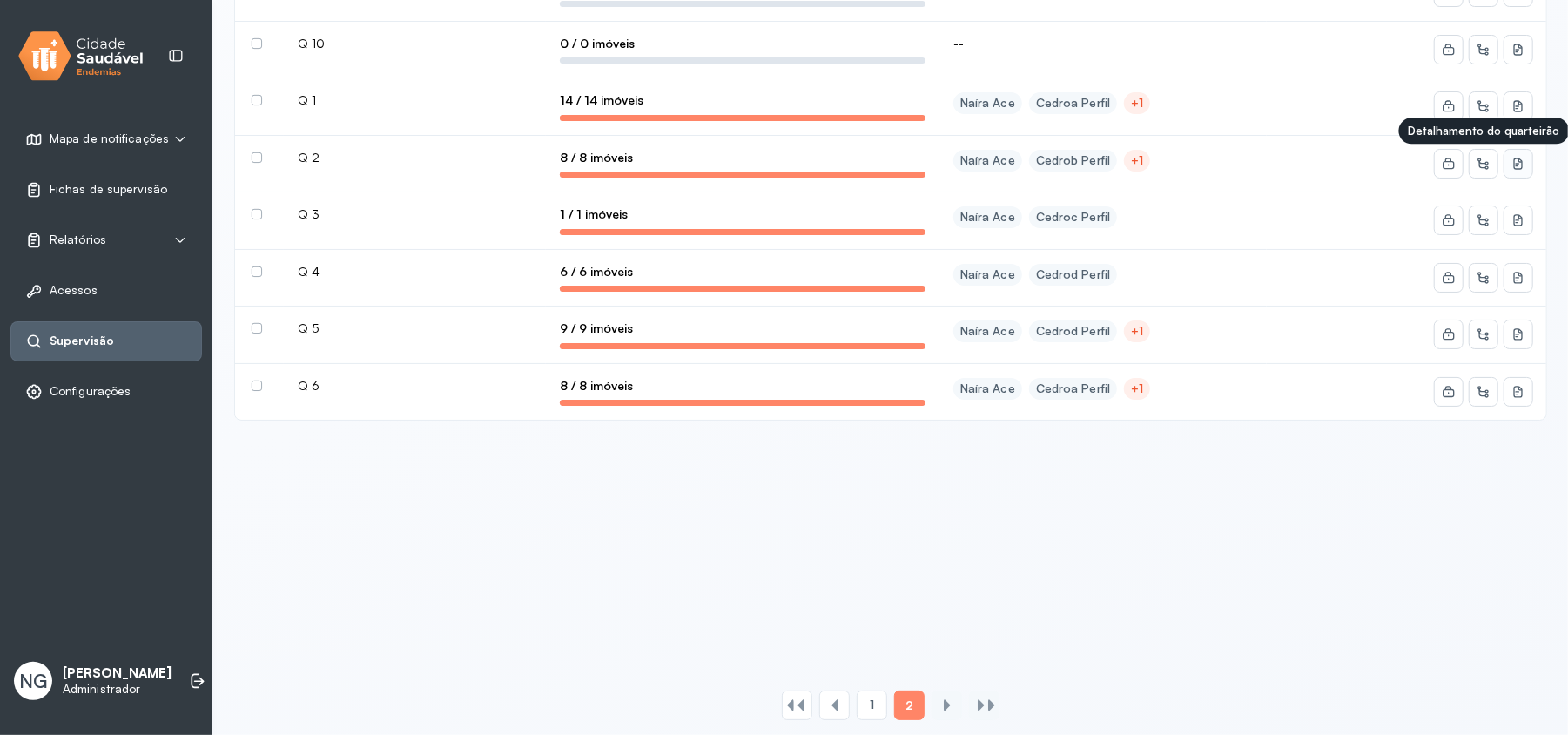
click at [1189, 166] on button at bounding box center [1518, 164] width 28 height 28
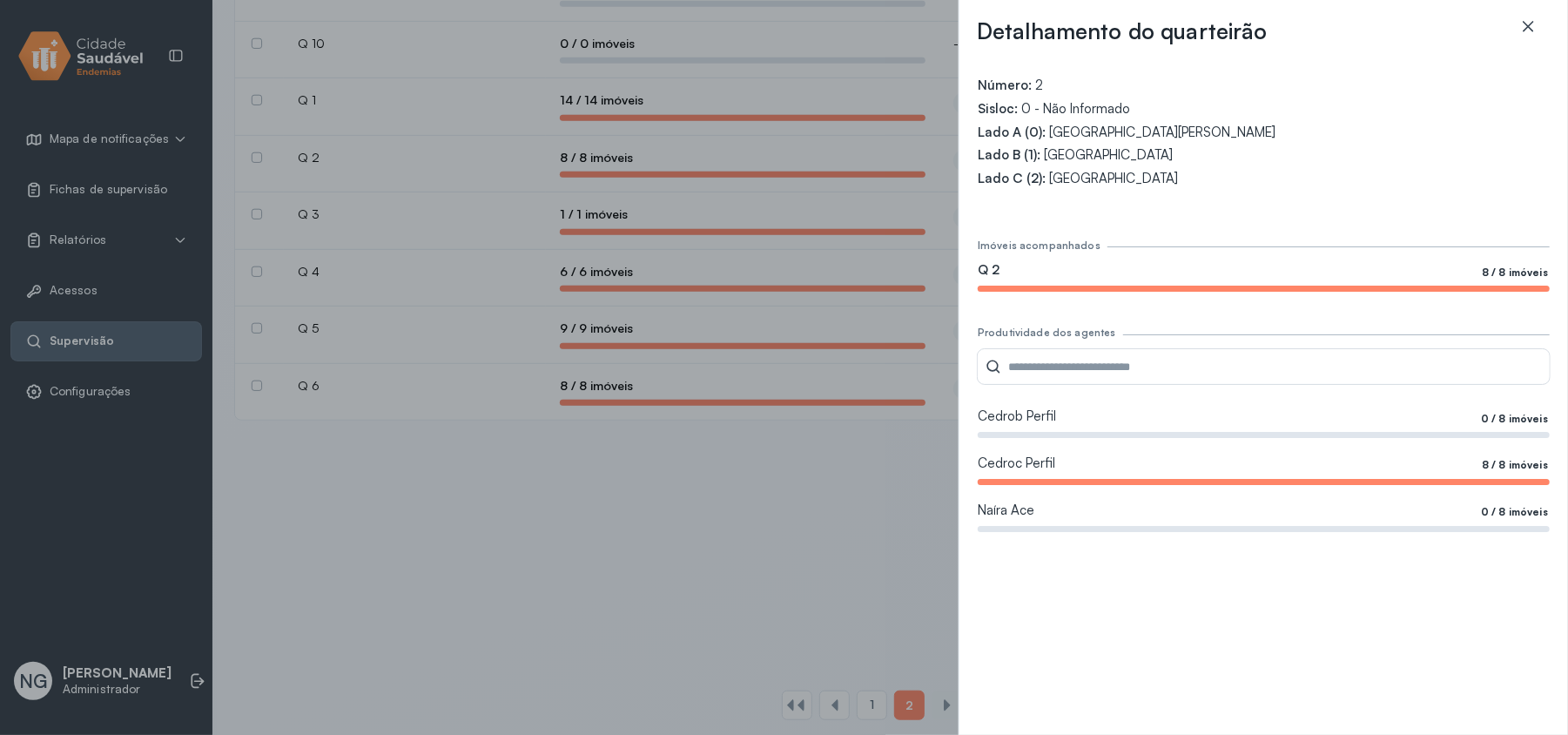
click at [1189, 26] on icon at bounding box center [1528, 26] width 18 height 18
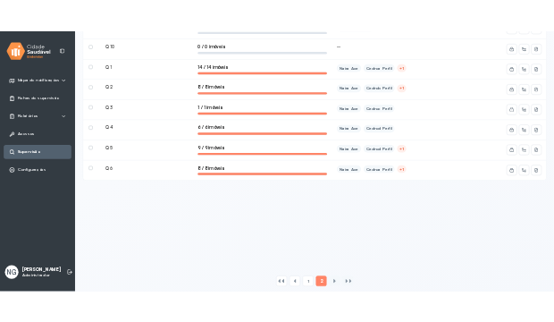
scroll to position [595, 0]
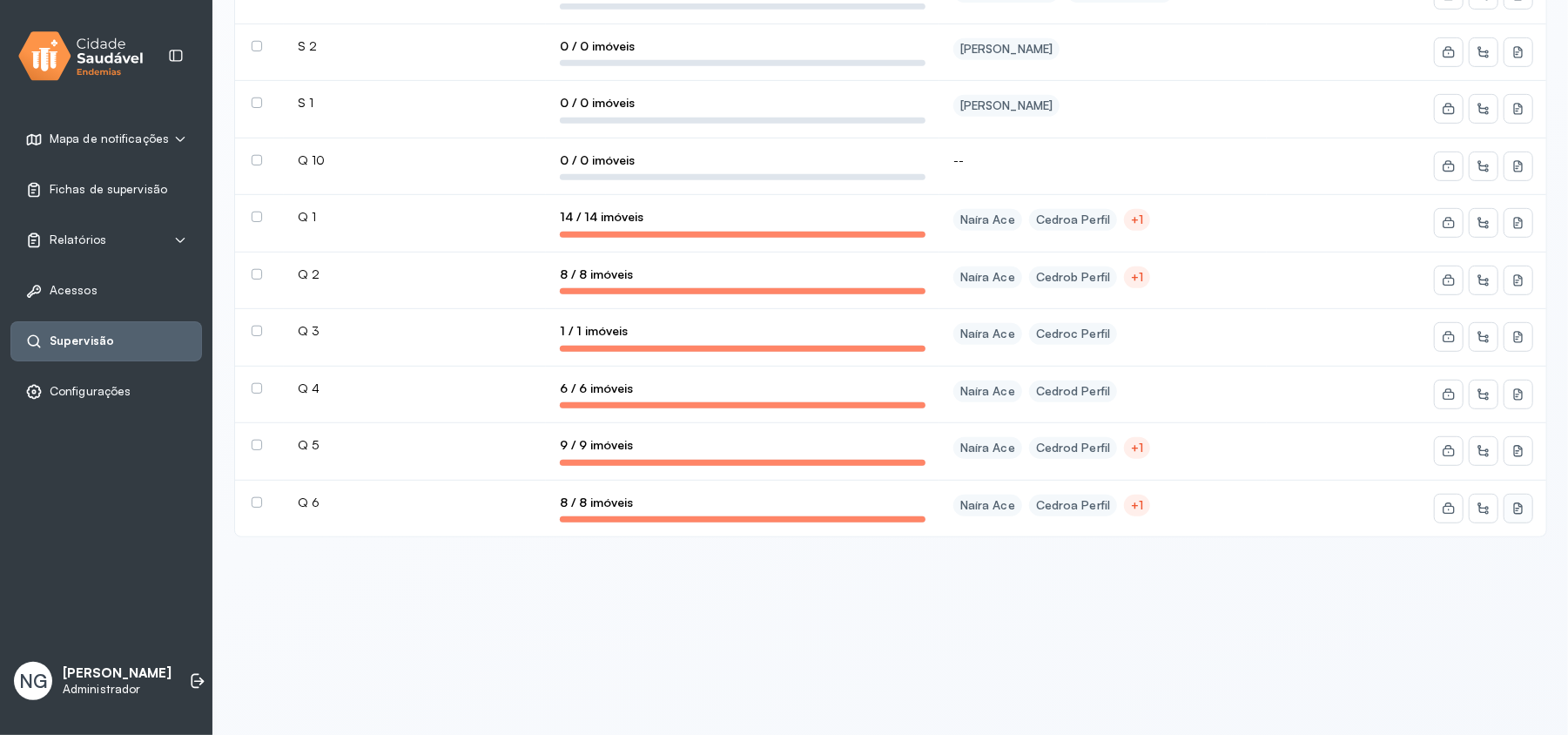
click at [1189, 516] on icon at bounding box center [1518, 509] width 14 height 14
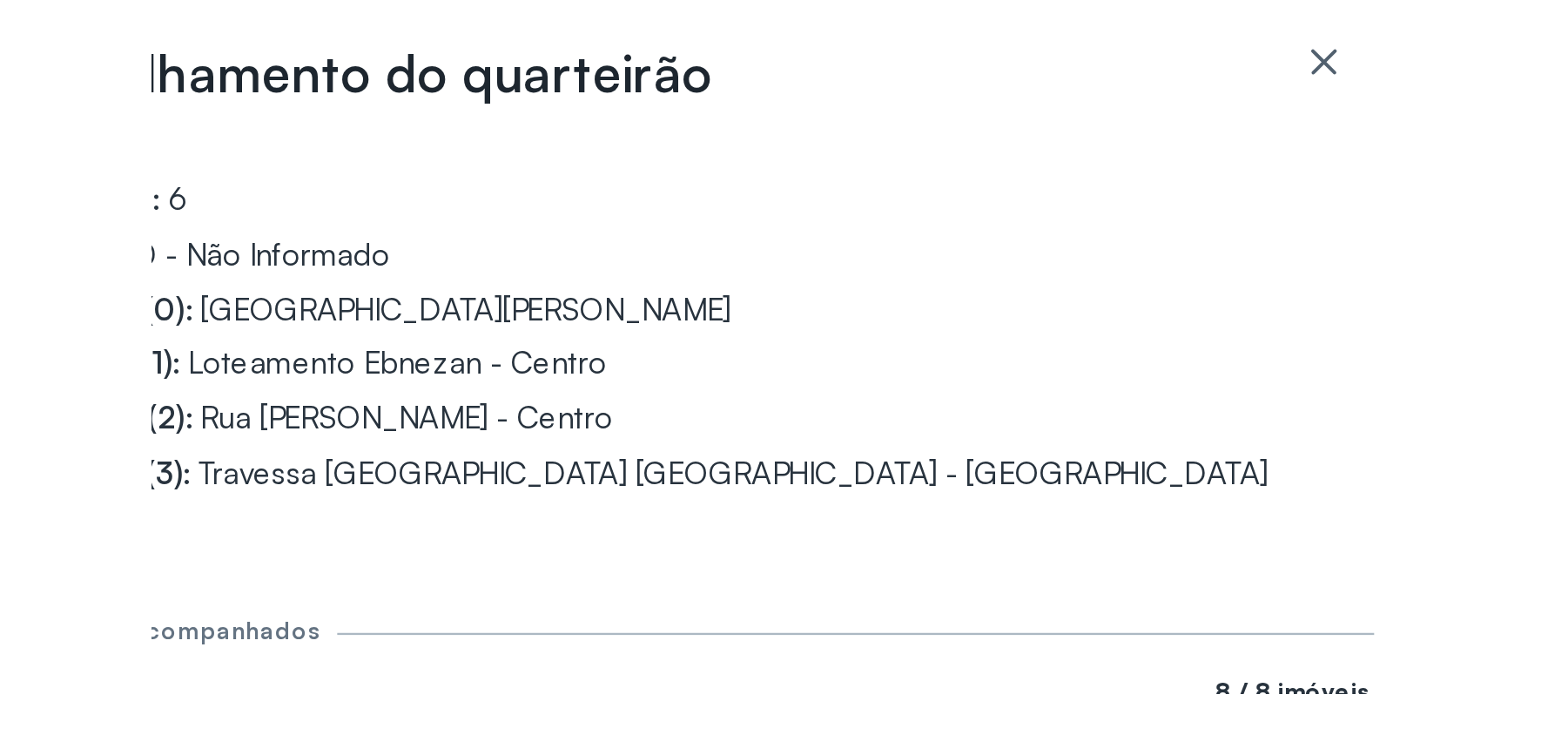
scroll to position [203, 0]
